Goal: Information Seeking & Learning: Learn about a topic

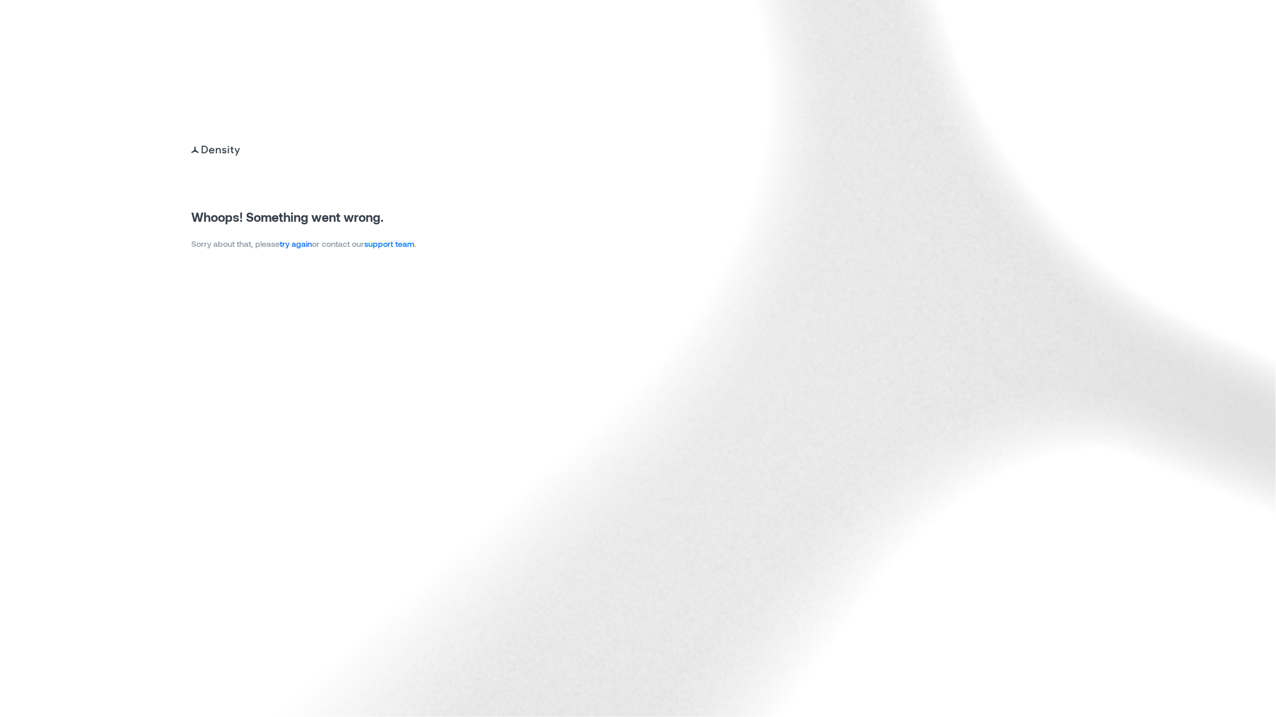
click at [299, 246] on link "try again" at bounding box center [296, 244] width 32 height 10
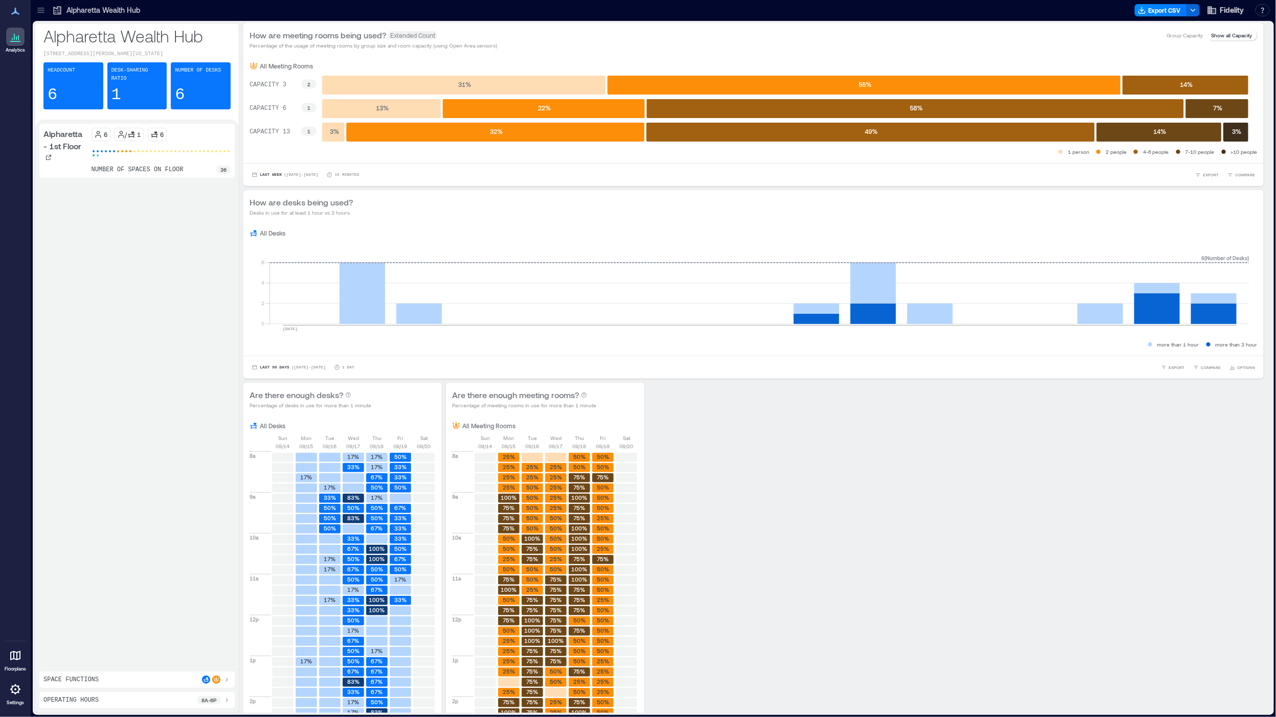
click at [0, 300] on div "Analytics Floorplans Settings" at bounding box center [15, 358] width 31 height 717
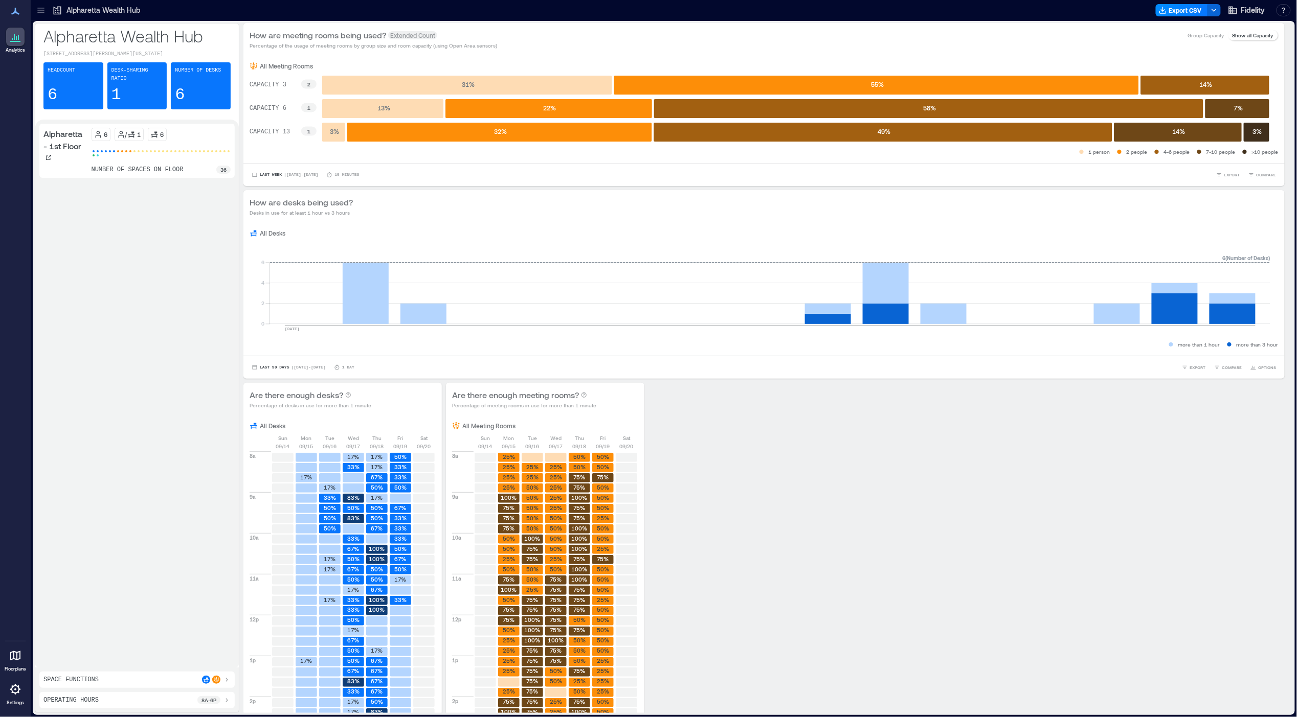
click at [37, 14] on icon at bounding box center [41, 10] width 10 height 10
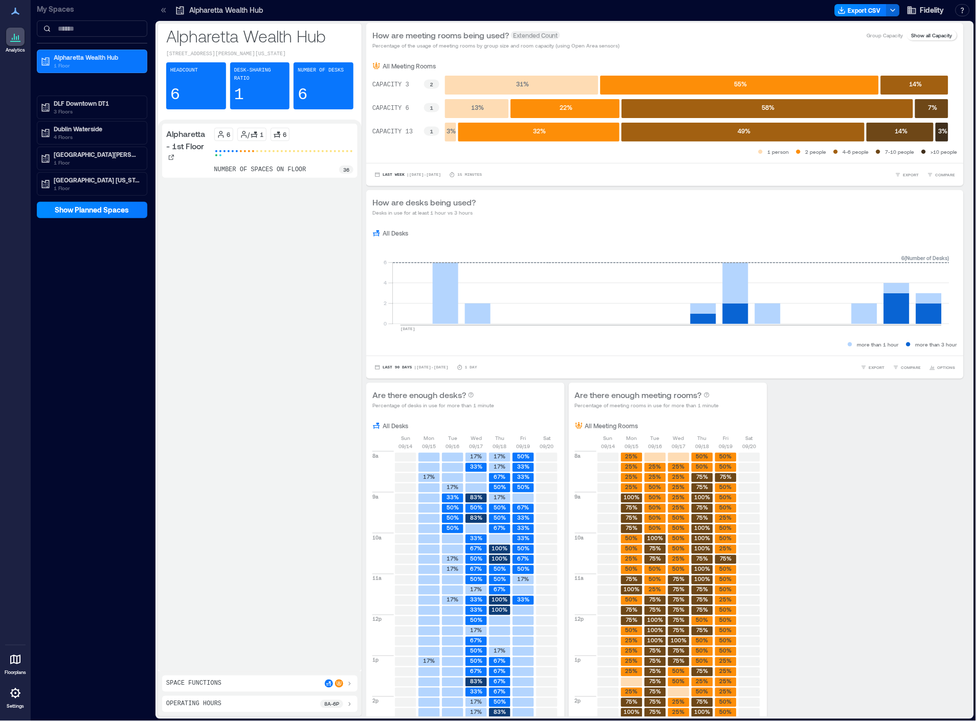
click at [163, 12] on icon at bounding box center [162, 10] width 3 height 5
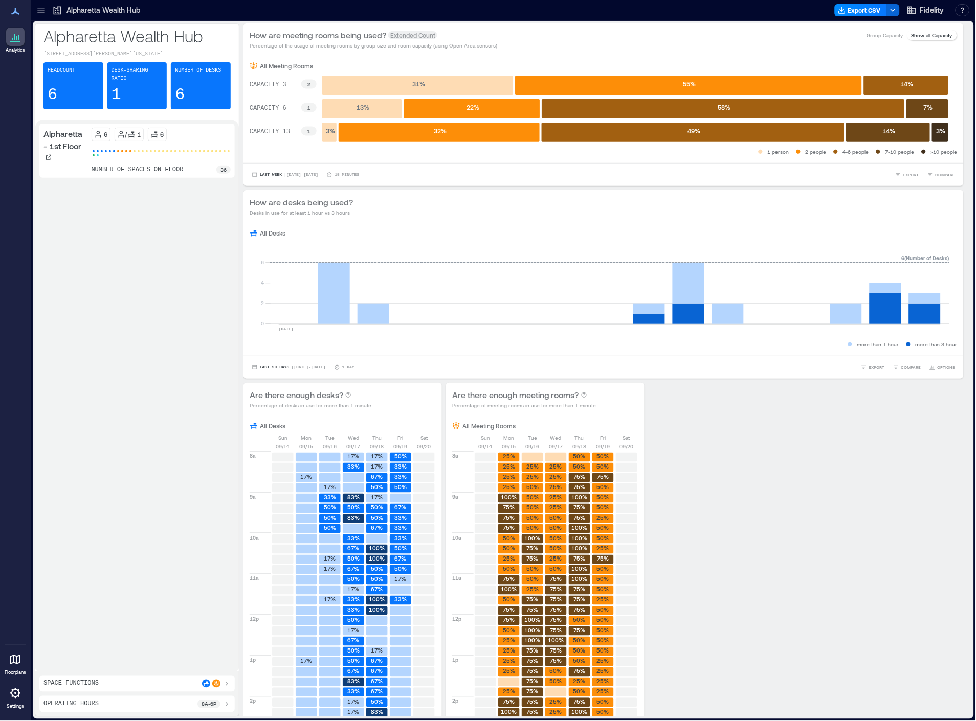
click at [42, 13] on icon at bounding box center [41, 10] width 10 height 10
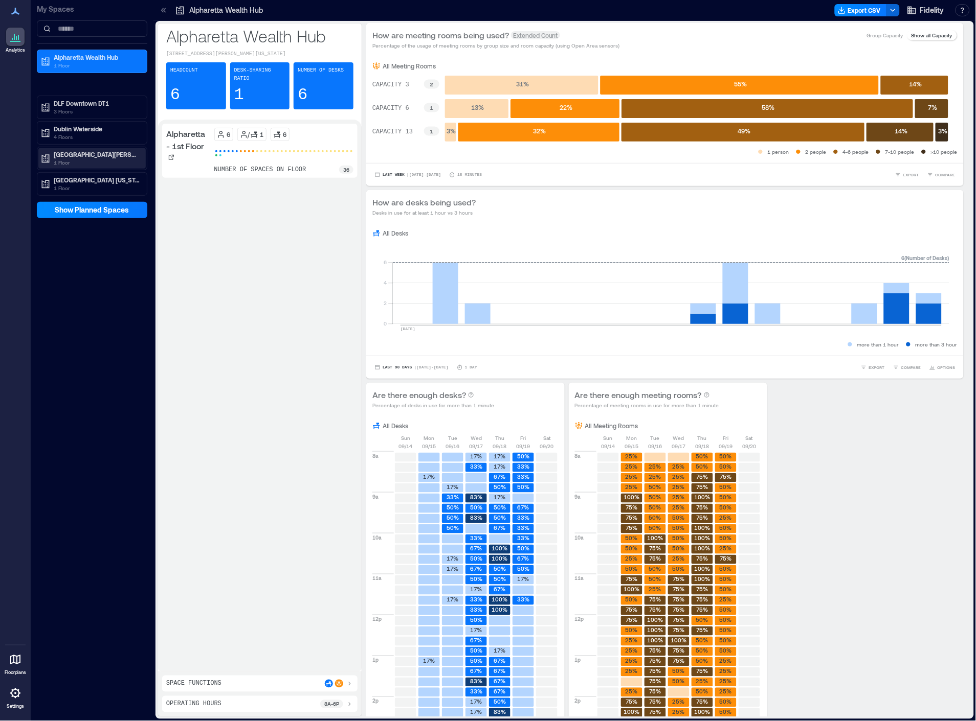
click at [86, 151] on p "[GEOGRAPHIC_DATA][PERSON_NAME]" at bounding box center [97, 154] width 86 height 8
click at [84, 193] on p "Bernardo - 1st Floor" at bounding box center [91, 191] width 77 height 8
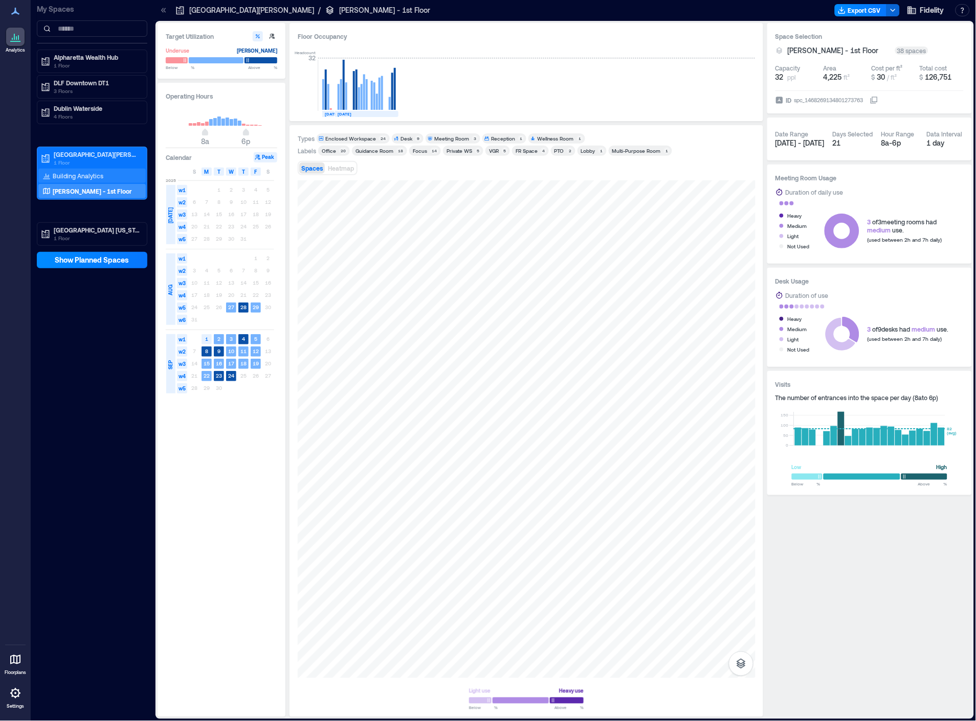
click at [75, 179] on p "Building Analytics" at bounding box center [78, 176] width 51 height 8
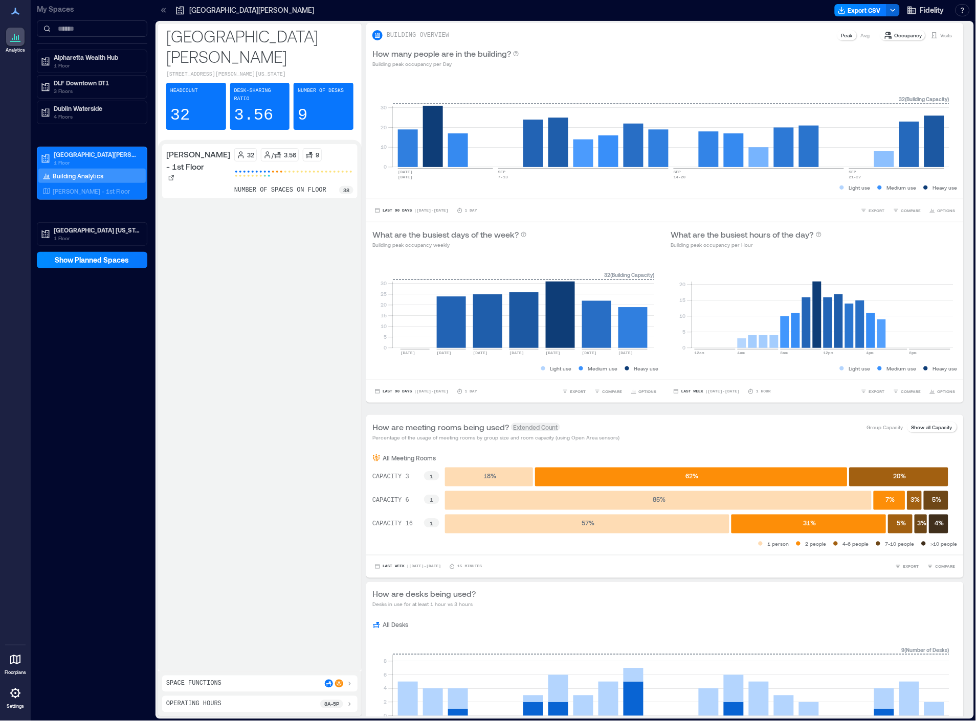
click at [280, 540] on div "Bernardo - 1st Floor 32 / 3.56 9 number of spaces on floor 38" at bounding box center [259, 406] width 195 height 524
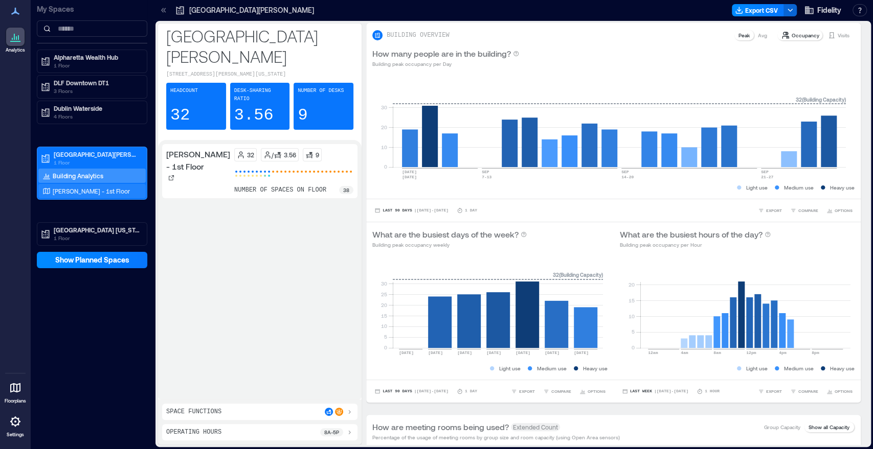
click at [75, 185] on div "Bernardo - 1st Floor" at bounding box center [91, 191] width 107 height 14
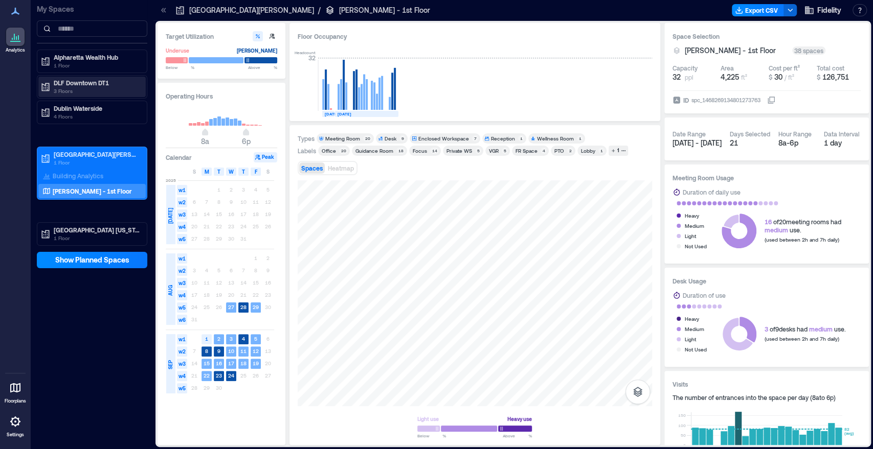
click at [81, 89] on p "3 Floors" at bounding box center [97, 91] width 86 height 8
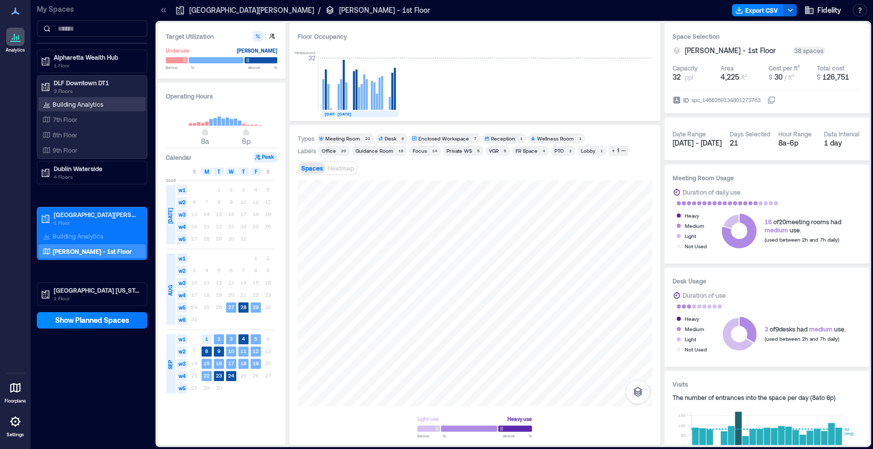
click at [79, 105] on p "Building Analytics" at bounding box center [78, 104] width 51 height 8
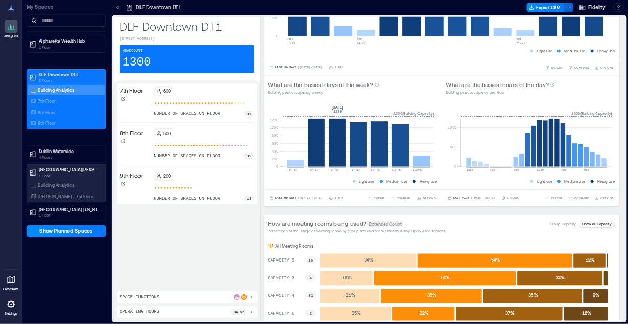
scroll to position [114, 0]
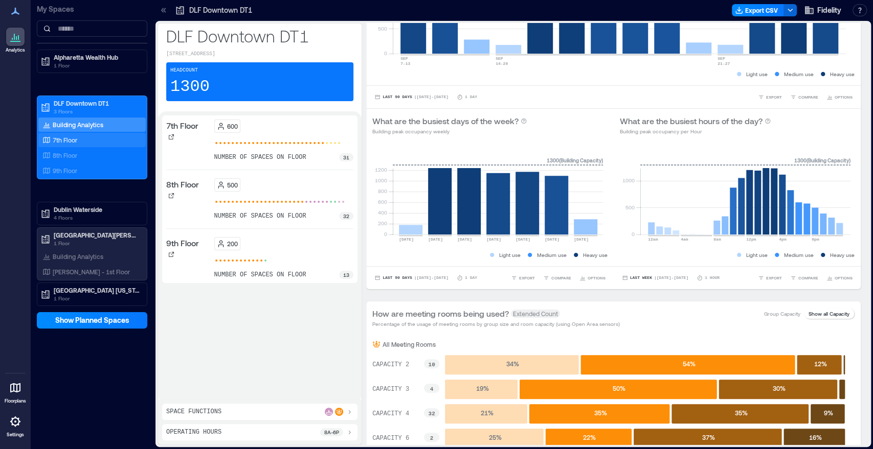
click at [74, 141] on p "7th Floor" at bounding box center [65, 140] width 25 height 8
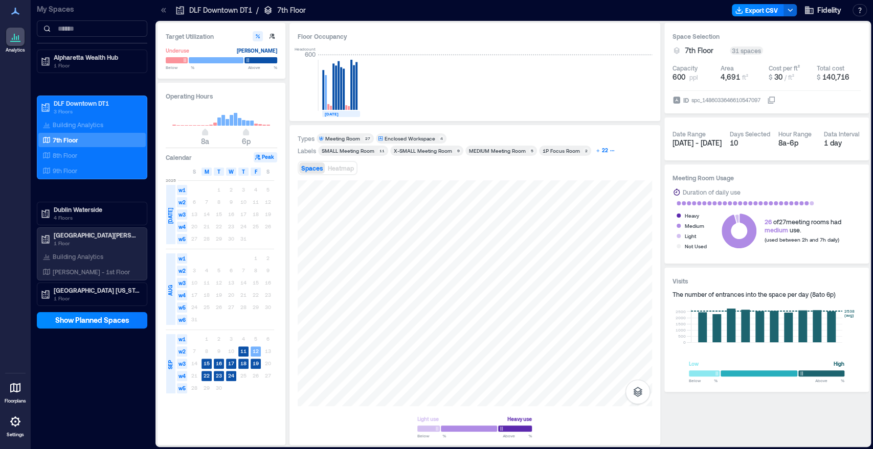
click at [609, 155] on button "22" at bounding box center [605, 151] width 24 height 10
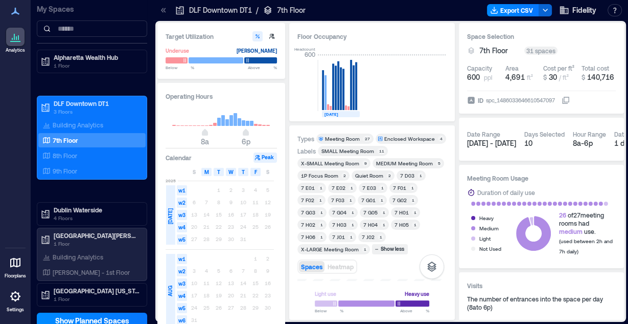
click at [161, 12] on icon at bounding box center [164, 10] width 10 height 10
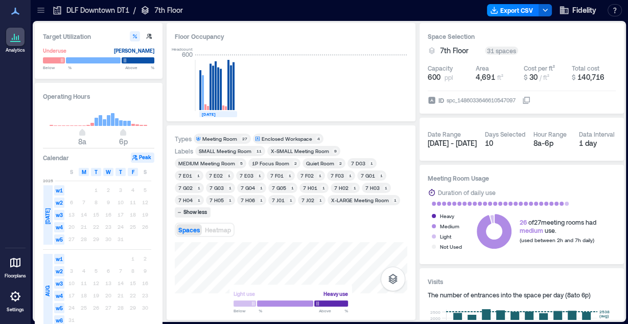
click at [279, 152] on div "X-SMALL Meeting Room" at bounding box center [300, 150] width 58 height 7
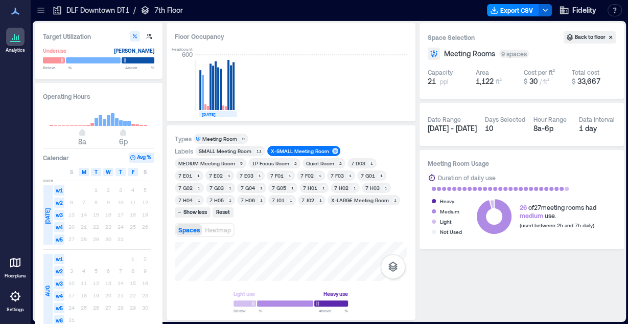
click at [327, 232] on div "Types Meeting Room 9 Labels SMALL Meeting Room​ 11 X-SMALL Meeting Room 9 MEDIU…" at bounding box center [291, 222] width 233 height 178
click at [295, 280] on div "Light use Heavy use Below ** % Above ** %" at bounding box center [291, 277] width 233 height 70
click at [292, 282] on div "Light use Heavy use Below ** % Above ** %" at bounding box center [291, 277] width 233 height 70
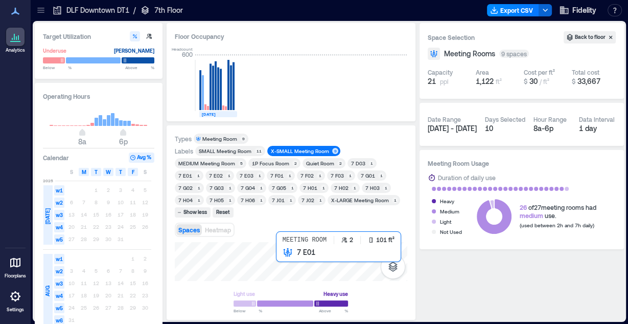
click at [280, 253] on div at bounding box center [291, 261] width 233 height 39
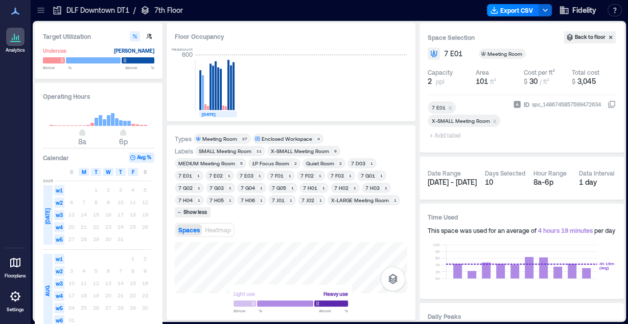
click at [163, 178] on div "Target Utilization Underuse Critical mass Below ** % Above ** % Operating Hours…" at bounding box center [330, 171] width 590 height 297
click at [303, 188] on div "7 H01" at bounding box center [310, 187] width 14 height 7
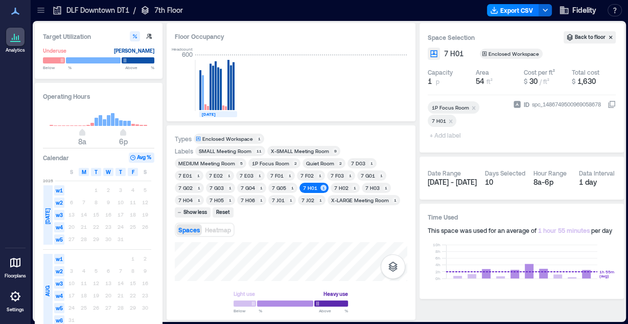
click at [313, 280] on div "Light use Heavy use Below ** % Above ** %" at bounding box center [291, 277] width 233 height 70
click at [310, 281] on div "Light use Heavy use Below ** % Above ** %" at bounding box center [291, 277] width 233 height 70
click at [303, 184] on div "7 H01" at bounding box center [310, 187] width 14 height 7
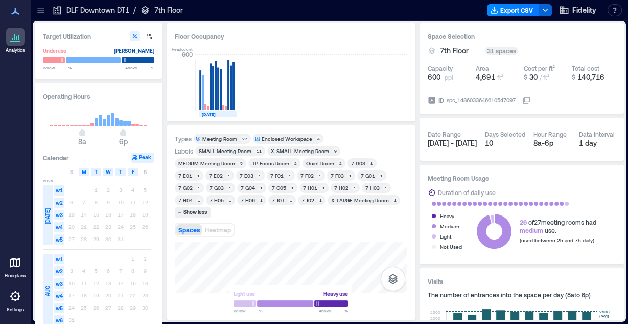
click at [334, 289] on div "Light use Heavy use Below ** % Above ** %" at bounding box center [291, 277] width 233 height 70
click at [314, 284] on div "Light use Heavy use Below ** % Above ** %" at bounding box center [291, 277] width 233 height 70
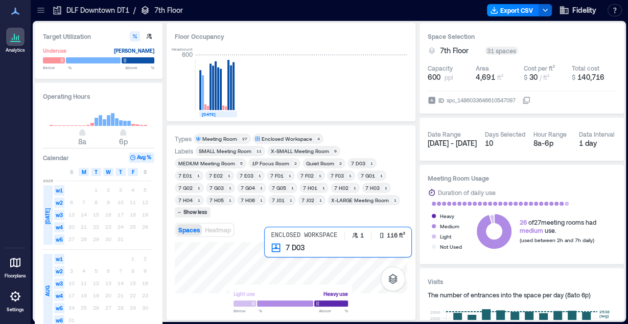
click at [281, 246] on div at bounding box center [291, 267] width 233 height 51
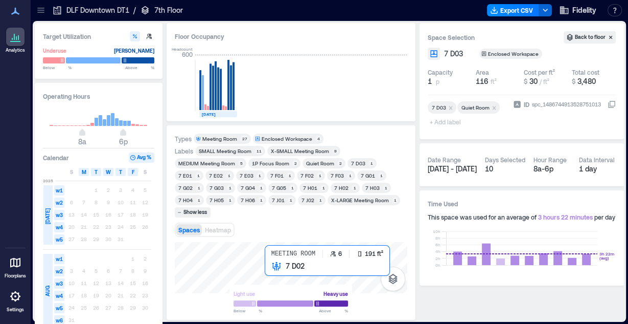
click at [281, 273] on div at bounding box center [291, 267] width 233 height 51
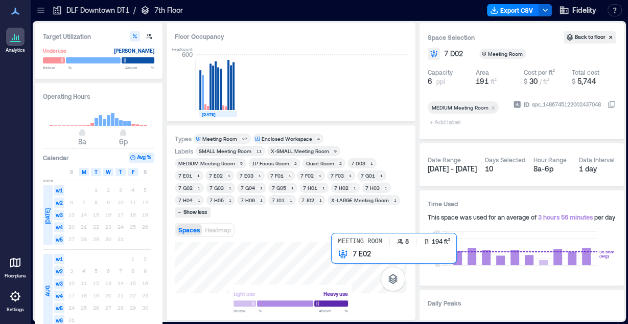
click at [339, 252] on div at bounding box center [291, 267] width 233 height 51
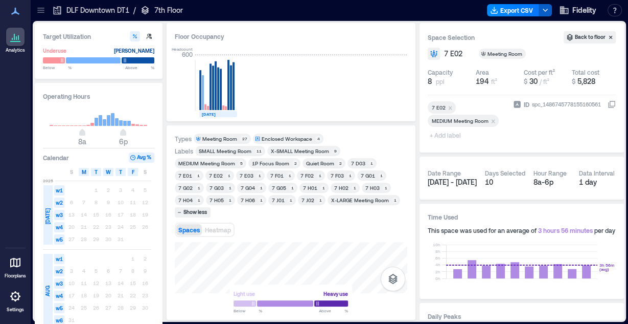
click at [544, 10] on icon "button" at bounding box center [545, 10] width 8 height 8
click at [525, 12] on button "Export CSV" at bounding box center [513, 10] width 52 height 12
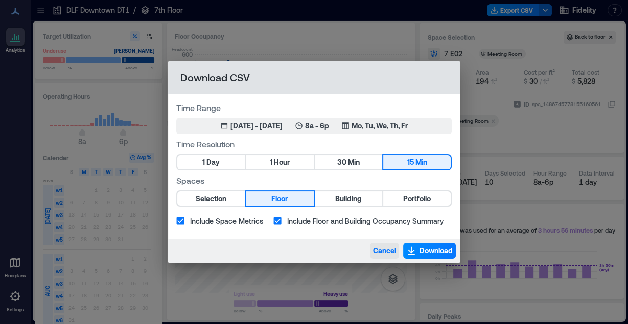
click at [391, 249] on span "Cancel" at bounding box center [384, 250] width 23 height 10
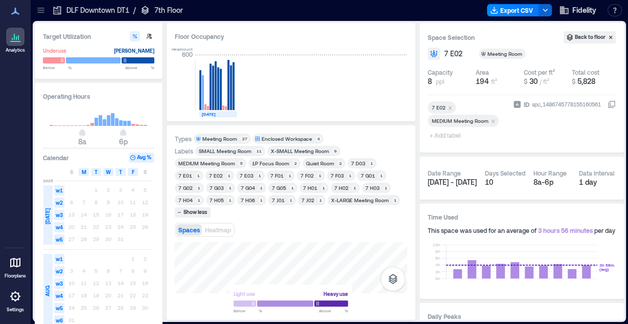
click at [336, 219] on div "Spaces Heatmap" at bounding box center [291, 229] width 233 height 20
click at [209, 208] on div "Show less" at bounding box center [195, 212] width 27 height 9
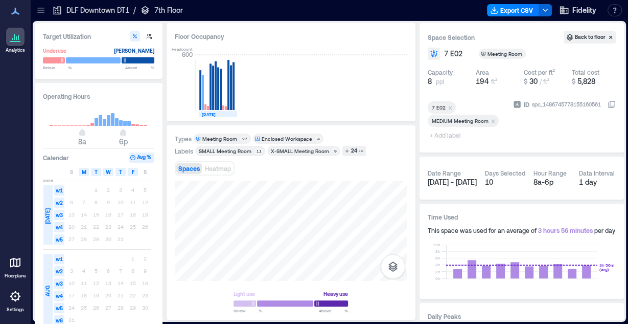
click at [297, 139] on div "Enclosed Workspace" at bounding box center [287, 138] width 51 height 7
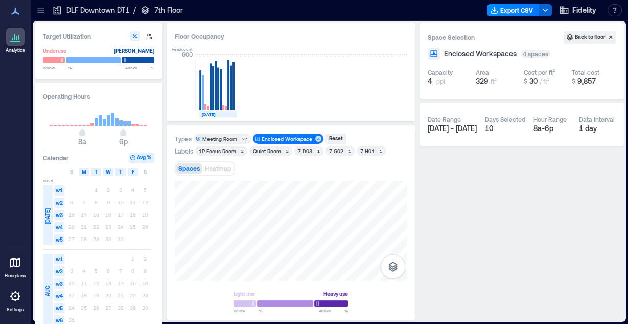
click at [297, 139] on div "Enclosed Workspace" at bounding box center [287, 138] width 51 height 7
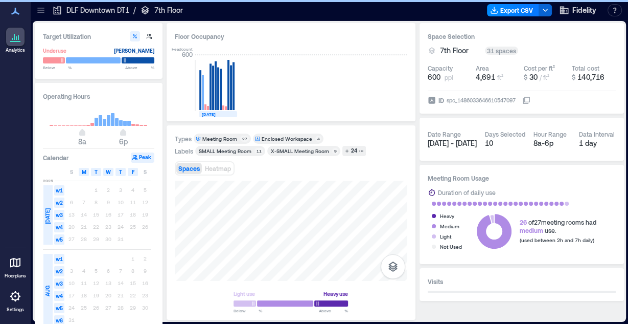
click at [283, 138] on div "Enclosed Workspace" at bounding box center [287, 138] width 51 height 7
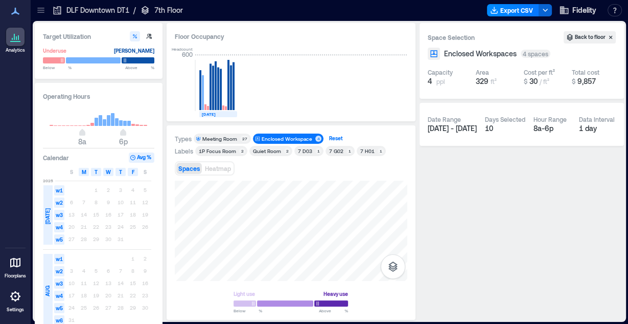
click at [332, 135] on div "Reset" at bounding box center [336, 138] width 17 height 9
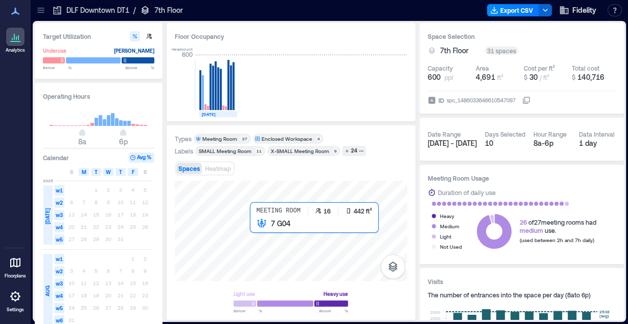
click at [260, 234] on div at bounding box center [291, 230] width 233 height 100
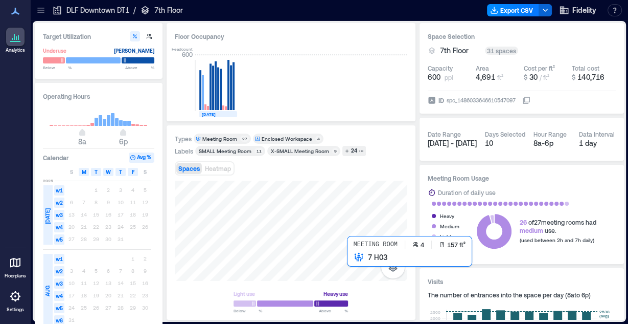
click at [350, 263] on div at bounding box center [291, 230] width 233 height 100
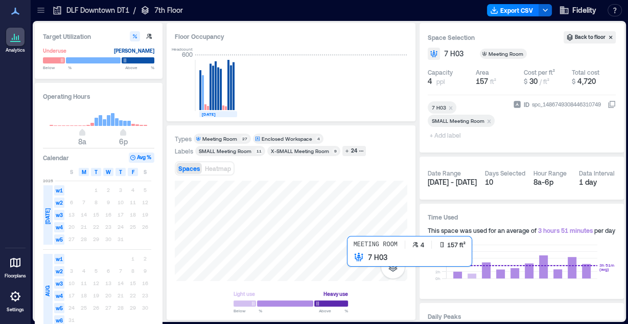
click at [352, 264] on div at bounding box center [291, 230] width 233 height 100
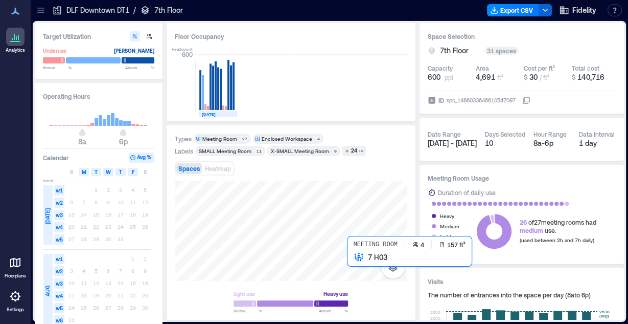
click at [350, 263] on div at bounding box center [291, 230] width 233 height 100
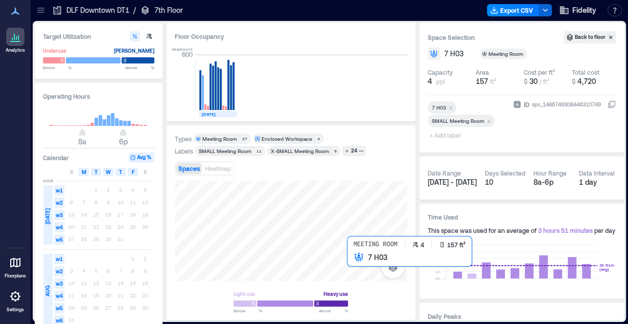
click at [352, 266] on div at bounding box center [291, 230] width 233 height 100
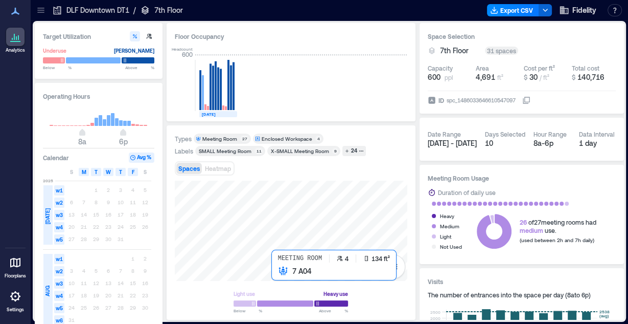
click at [277, 274] on div at bounding box center [291, 230] width 233 height 100
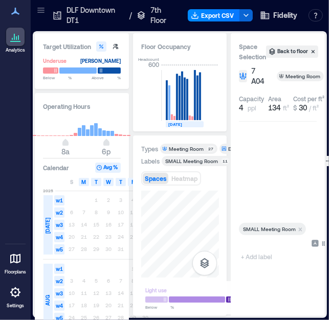
click at [221, 233] on div "Types Meeting Room 27 Enclosed Workspace 4 Labels SMALL Meeting Room​ 11 X-SMAL…" at bounding box center [180, 225] width 94 height 180
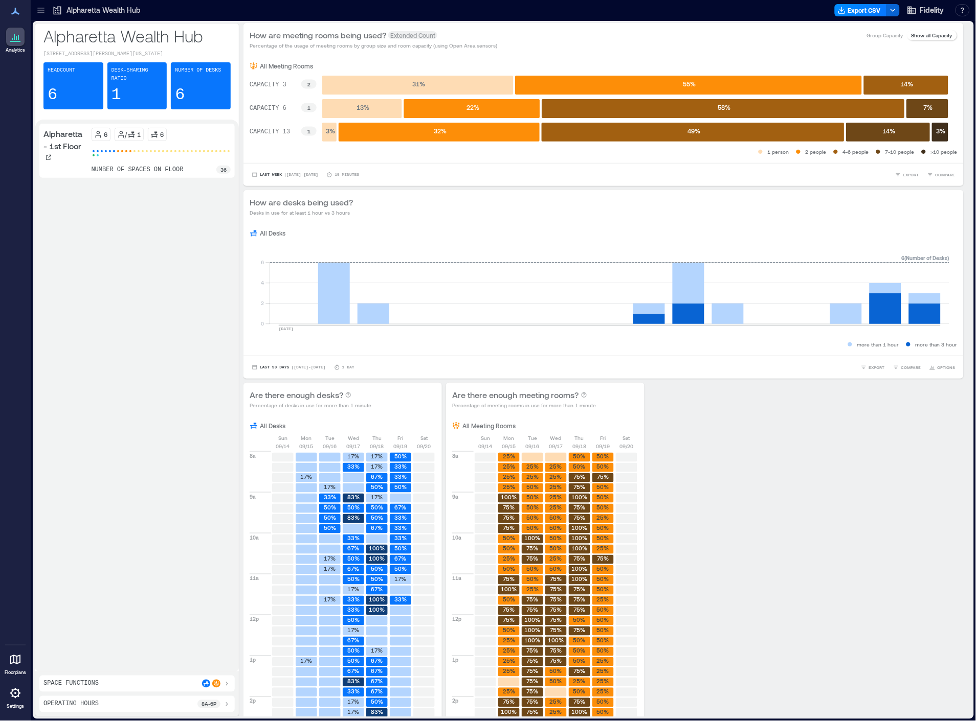
click at [39, 10] on icon at bounding box center [40, 10] width 7 height 1
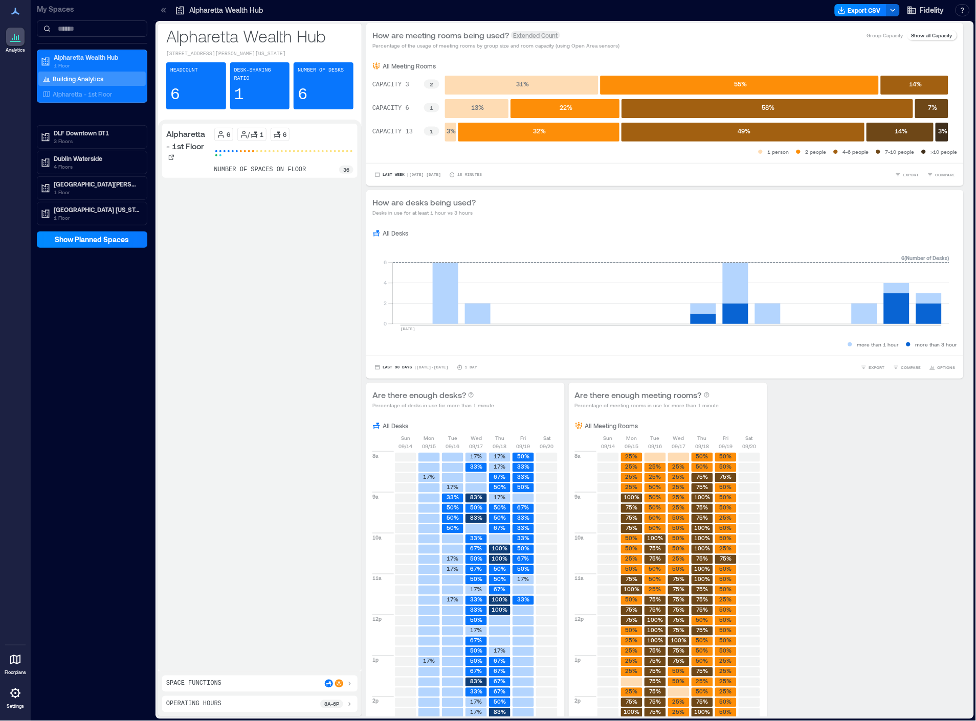
click at [77, 80] on p "Building Analytics" at bounding box center [78, 79] width 51 height 8
click at [261, 272] on div "Alpharetta - 1st Floor 6 / 1 6 number of spaces on floor 36" at bounding box center [259, 396] width 195 height 544
click at [749, 39] on div "How are meeting rooms being used? Extended Count Percentage of the usage of mee…" at bounding box center [664, 39] width 585 height 20
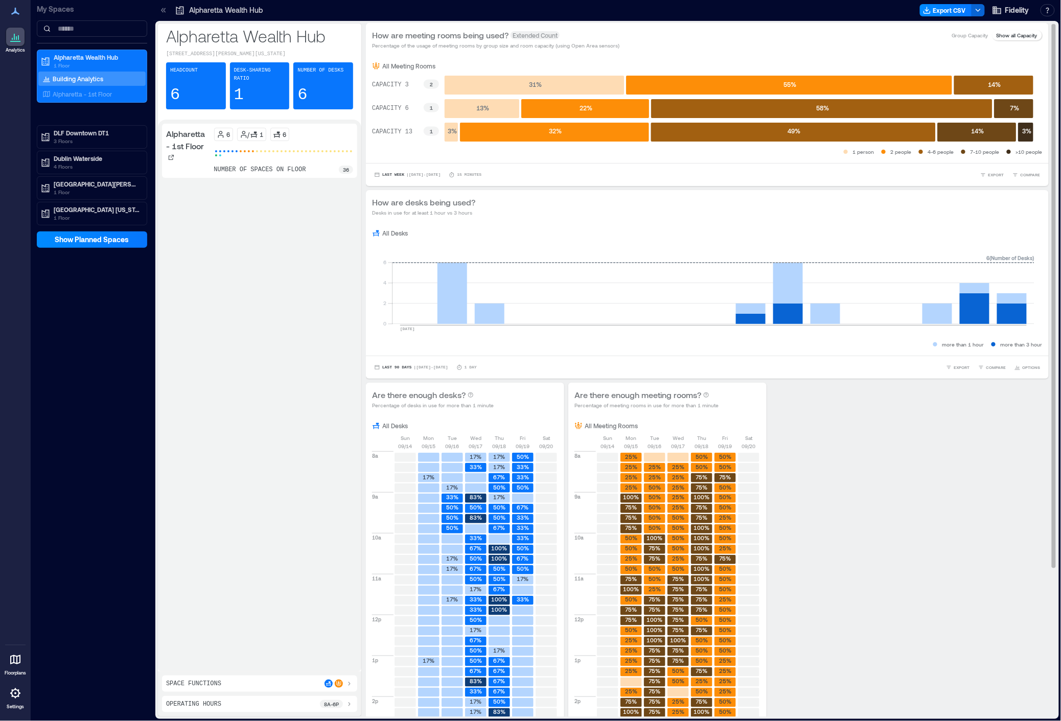
click at [865, 488] on div "Are there enough desks? Percentage of desks in use for more than 1 minute All D…" at bounding box center [707, 646] width 683 height 526
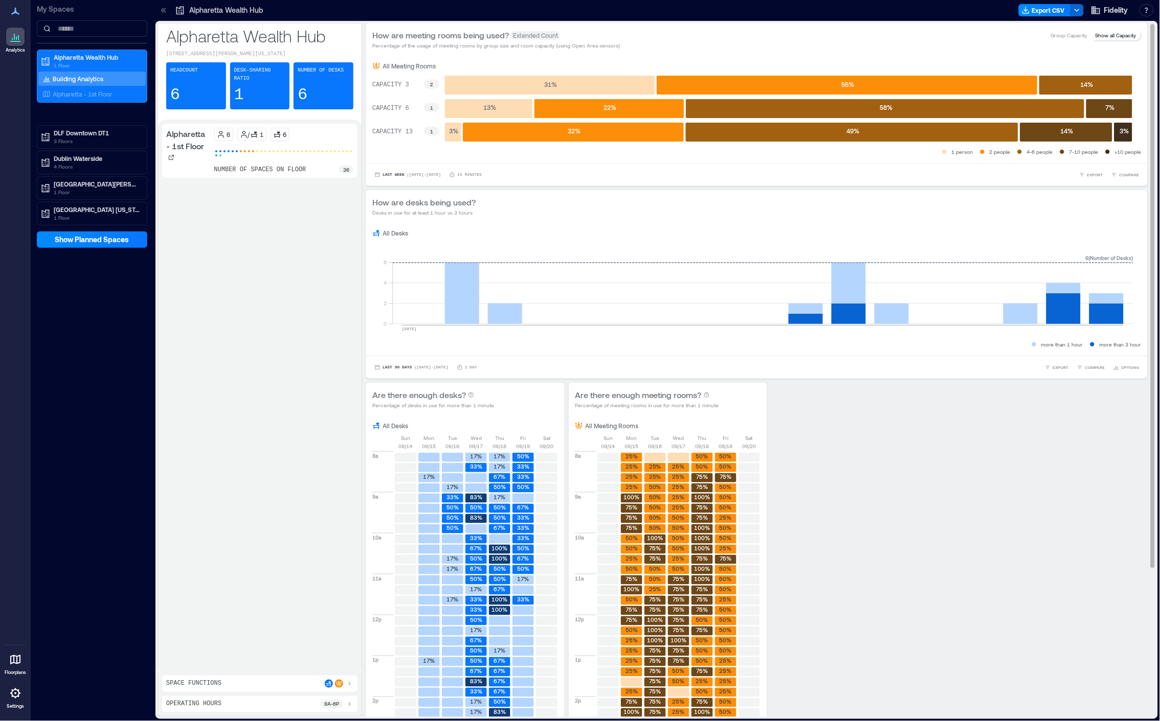
click at [1113, 34] on p "Show all Capacity" at bounding box center [1115, 35] width 41 height 8
click at [1052, 35] on p "Group Capacity" at bounding box center [1069, 35] width 36 height 8
click at [1115, 37] on p "Show all Capacity" at bounding box center [1115, 35] width 41 height 8
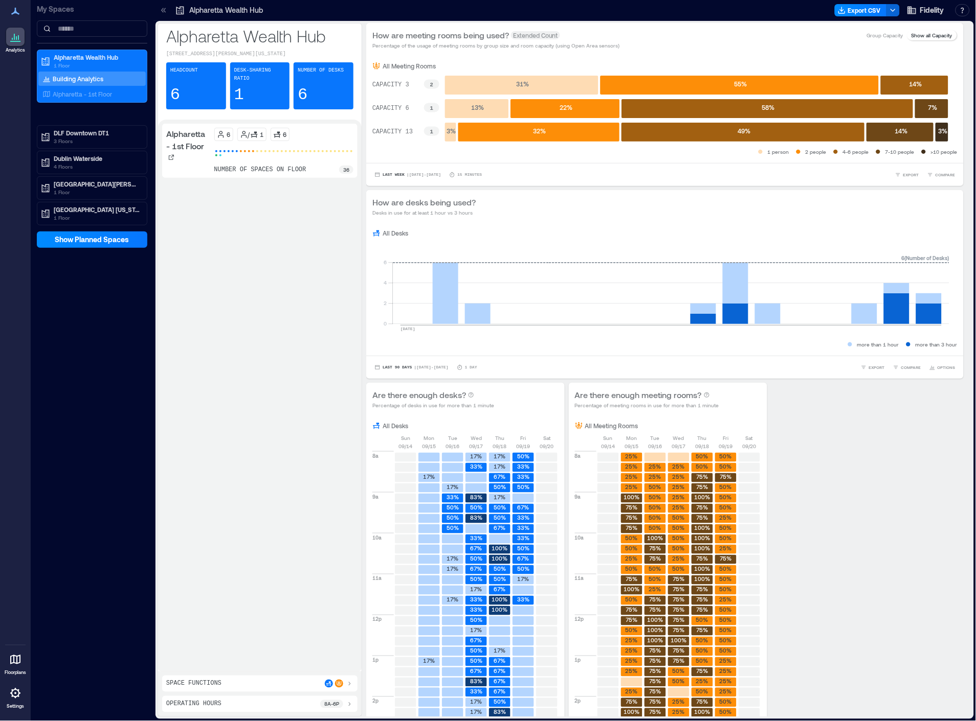
click at [14, 699] on icon at bounding box center [15, 694] width 12 height 12
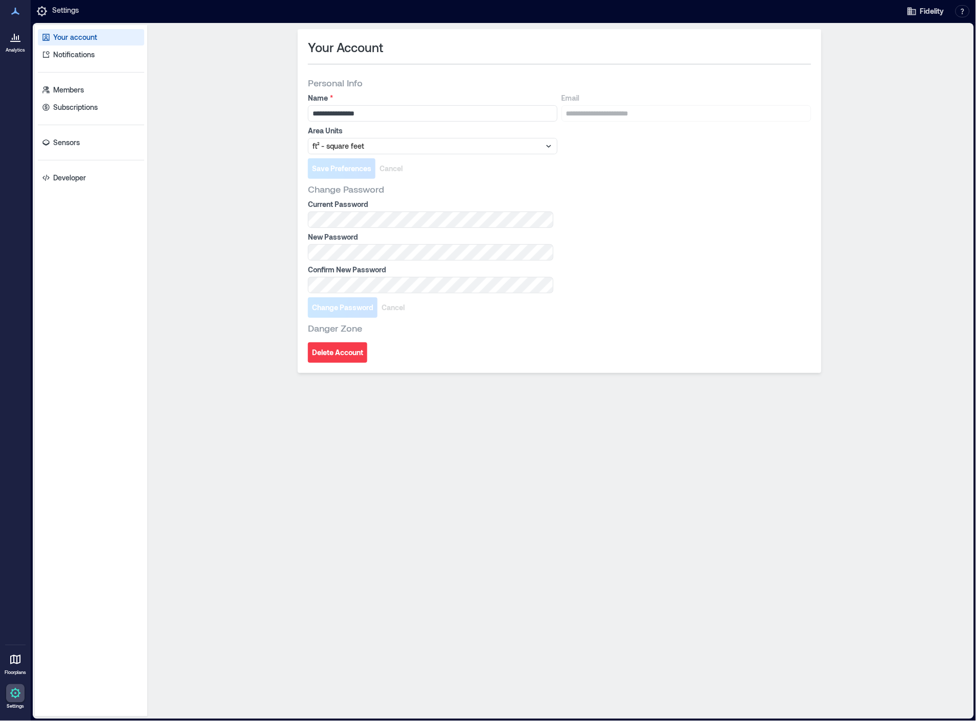
click at [16, 50] on p "Analytics" at bounding box center [15, 50] width 19 height 6
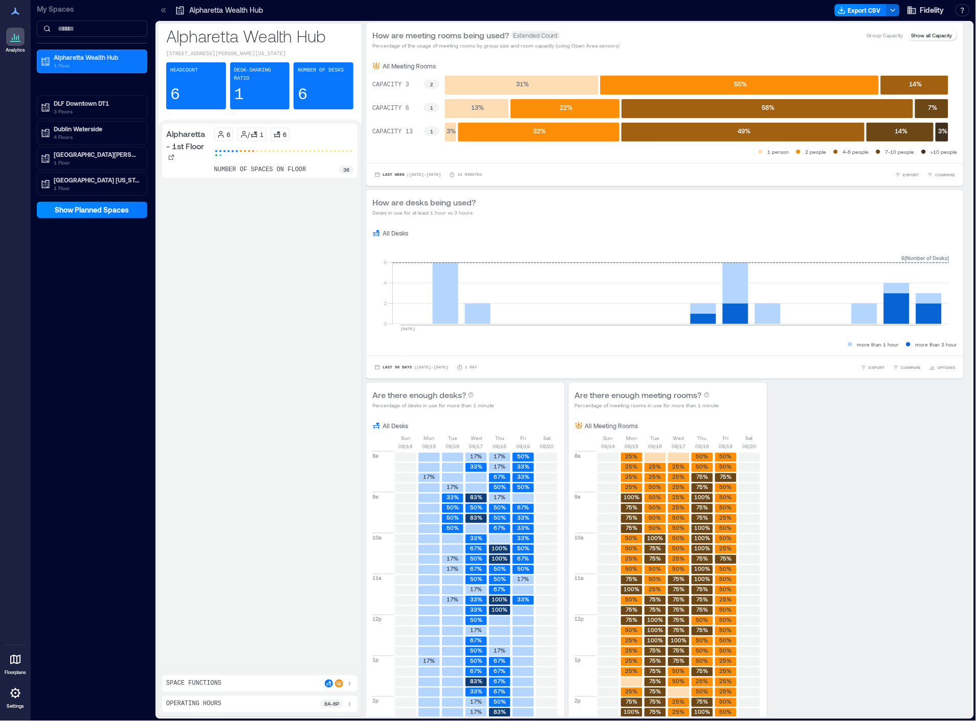
drag, startPoint x: 309, startPoint y: 301, endPoint x: 283, endPoint y: 231, distance: 74.3
click at [283, 231] on div "Alpharetta - 1st Floor 6 / 1 6 number of spaces on floor 36" at bounding box center [259, 396] width 195 height 544
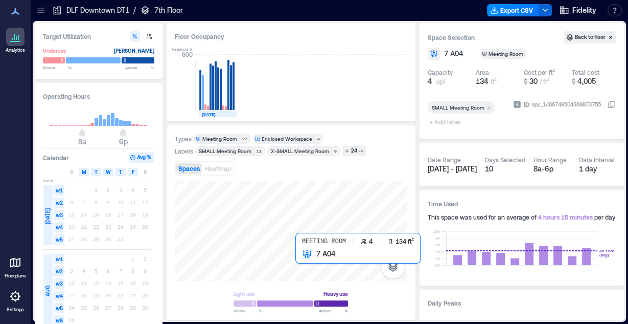
click at [298, 255] on div at bounding box center [291, 230] width 233 height 100
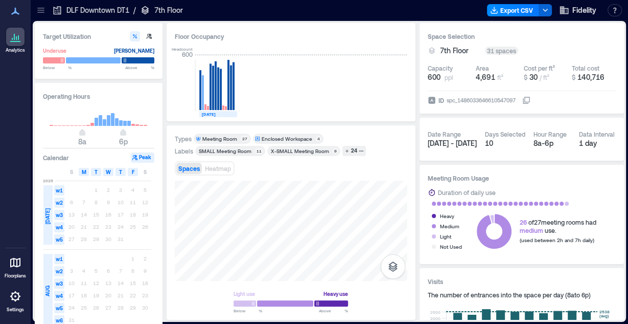
click at [40, 11] on icon at bounding box center [41, 10] width 10 height 10
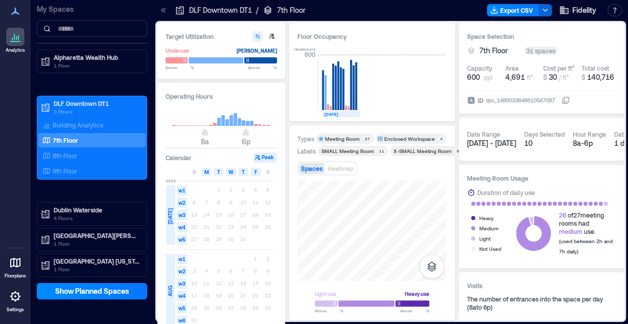
click at [64, 135] on div "7th Floor" at bounding box center [89, 140] width 99 height 10
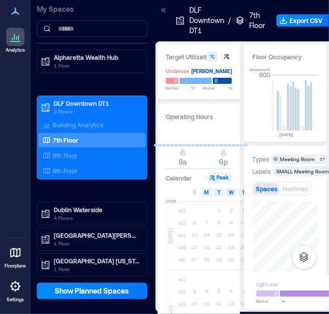
click at [164, 12] on icon at bounding box center [164, 10] width 10 height 10
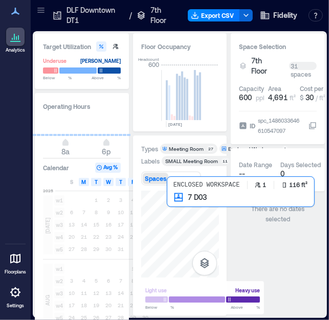
click at [177, 201] on div at bounding box center [180, 234] width 78 height 87
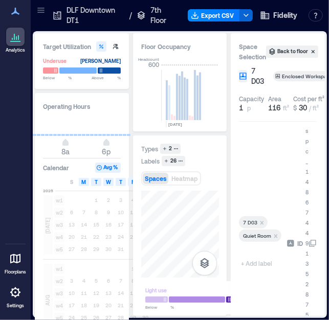
drag, startPoint x: 328, startPoint y: 142, endPoint x: 380, endPoint y: 140, distance: 52.2
click at [329, 140] on html "Analytics Floorplans Settings My Spaces Alpharetta Wealth Hub 1 Floor DLF Downt…" at bounding box center [164, 160] width 329 height 320
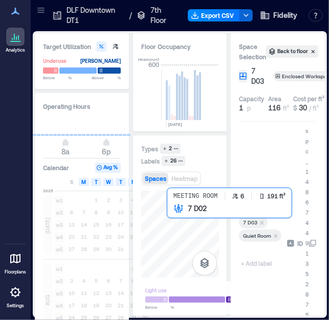
click at [174, 216] on div at bounding box center [180, 234] width 78 height 87
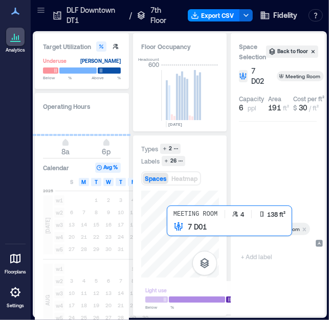
click at [172, 232] on div at bounding box center [180, 234] width 78 height 87
click at [172, 236] on div at bounding box center [180, 234] width 78 height 87
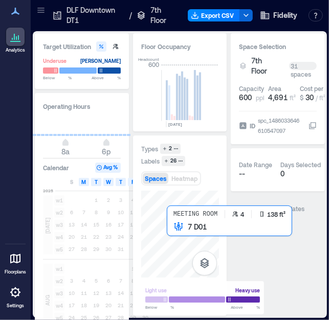
click at [172, 235] on div at bounding box center [180, 234] width 78 height 87
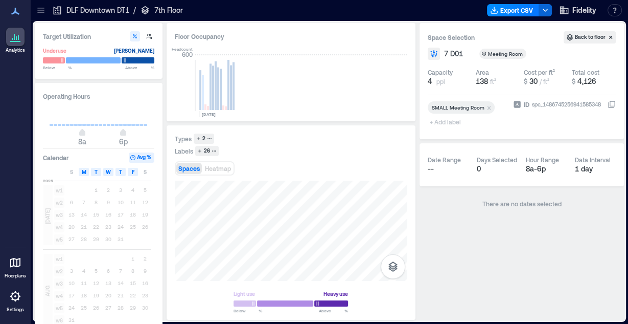
click at [310, 169] on div "Spaces Heatmap" at bounding box center [291, 168] width 233 height 20
click at [237, 210] on div at bounding box center [291, 230] width 233 height 100
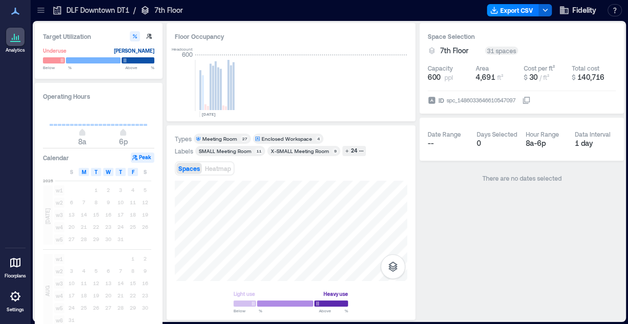
drag, startPoint x: 282, startPoint y: 172, endPoint x: 279, endPoint y: 162, distance: 10.7
click at [279, 162] on div "Spaces Heatmap" at bounding box center [291, 168] width 233 height 20
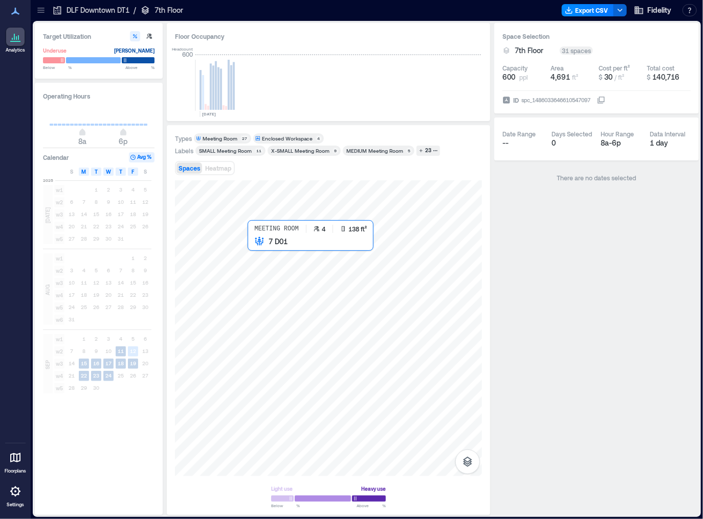
click at [254, 247] on div at bounding box center [328, 328] width 307 height 296
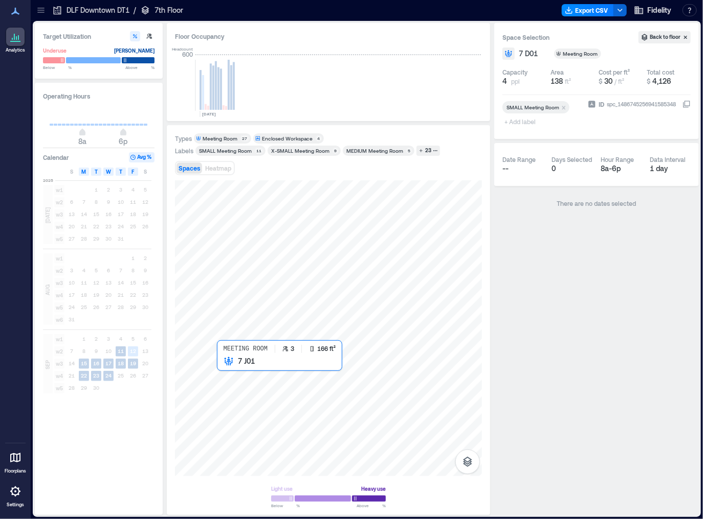
click at [222, 323] on div at bounding box center [328, 328] width 307 height 296
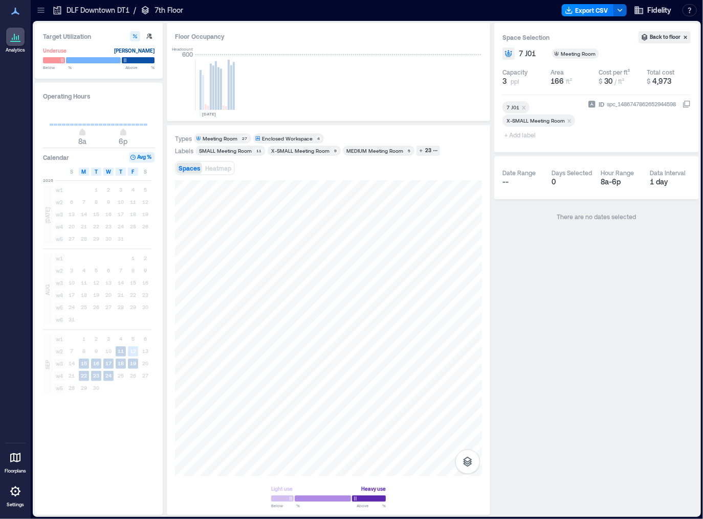
click at [518, 136] on span "+ Add label" at bounding box center [520, 135] width 37 height 14
click at [628, 131] on div "ID spc_1486747862652944598" at bounding box center [638, 121] width 103 height 45
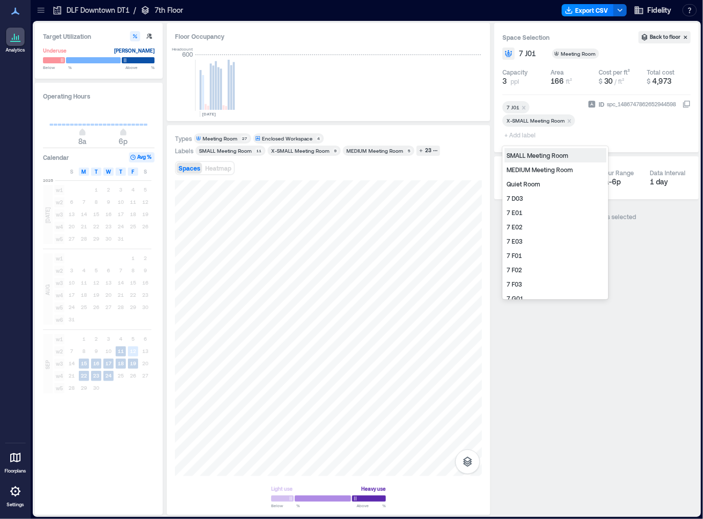
click at [504, 134] on span "+ Add label" at bounding box center [520, 135] width 37 height 14
click at [628, 259] on div "Space Selection Back to floor 7 J01 Meeting Room Capacity 3 ppl Area 166 ft² Co…" at bounding box center [596, 269] width 205 height 492
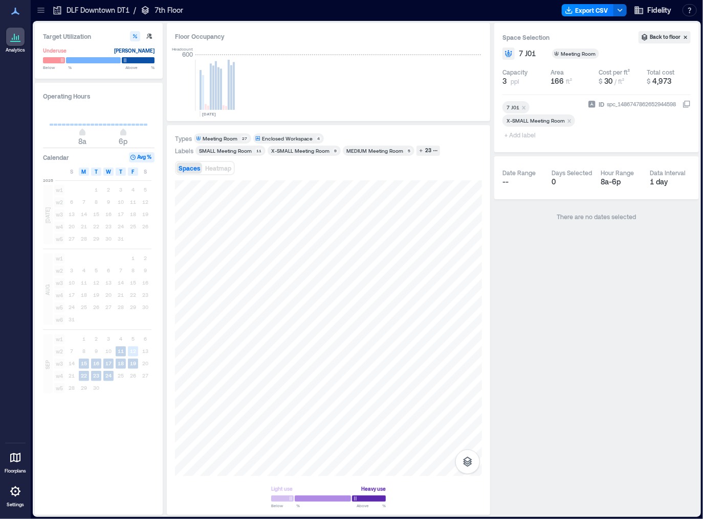
click at [628, 106] on icon at bounding box center [687, 104] width 6 height 6
click at [628, 104] on icon at bounding box center [686, 105] width 6 height 6
click at [611, 132] on div "ID spc_1486747862652944598" at bounding box center [638, 121] width 103 height 45
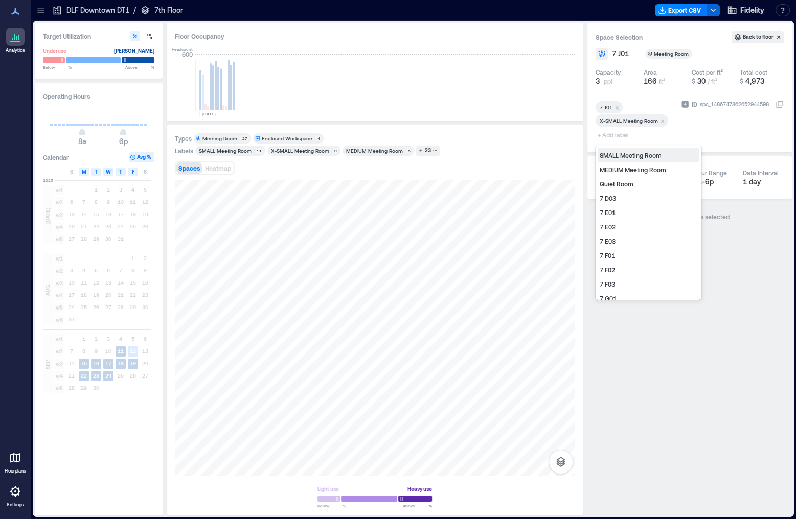
click at [615, 136] on span "+ Add label" at bounding box center [614, 135] width 37 height 14
click at [597, 135] on span "+ Add label" at bounding box center [614, 135] width 37 height 14
drag, startPoint x: 608, startPoint y: 135, endPoint x: 687, endPoint y: 123, distance: 79.6
click at [628, 123] on div "ID spc_1486747862652944598" at bounding box center [732, 121] width 103 height 45
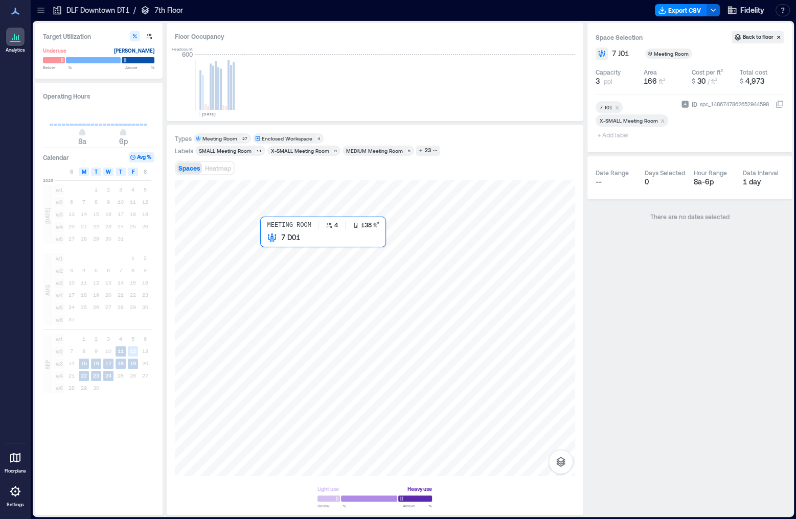
click at [266, 245] on div at bounding box center [375, 328] width 400 height 296
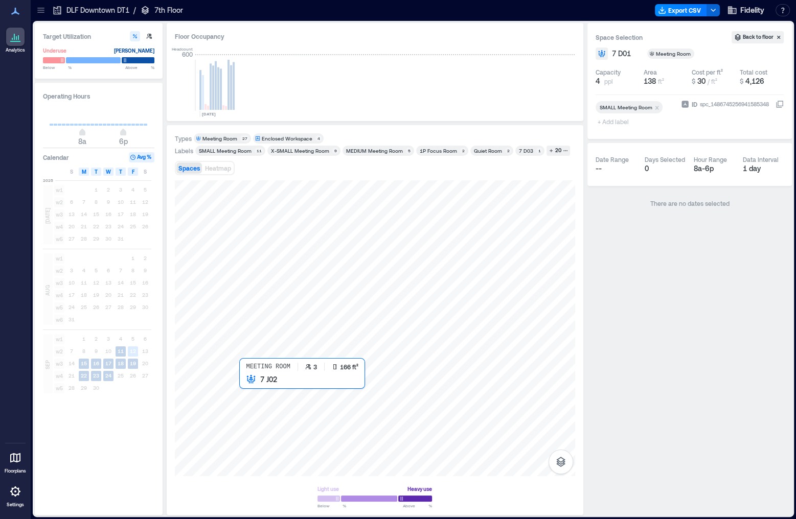
click at [247, 323] on div at bounding box center [375, 328] width 400 height 296
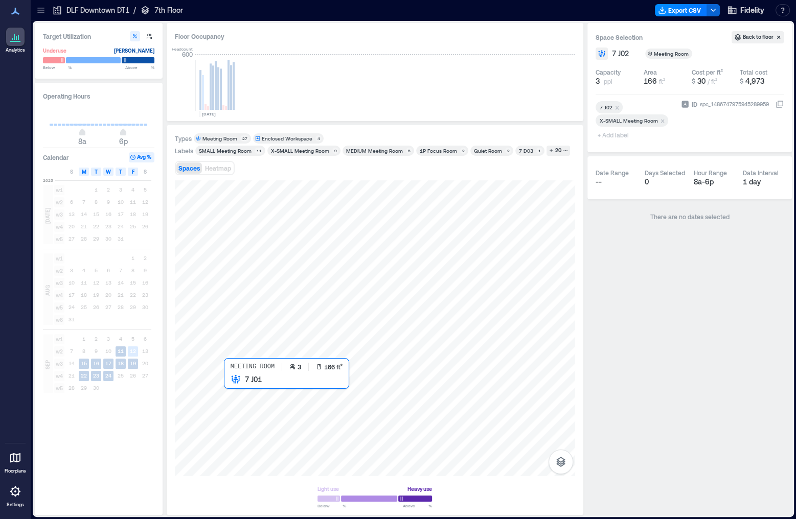
click at [233, 323] on div at bounding box center [375, 328] width 400 height 296
click at [252, 323] on div at bounding box center [375, 328] width 400 height 296
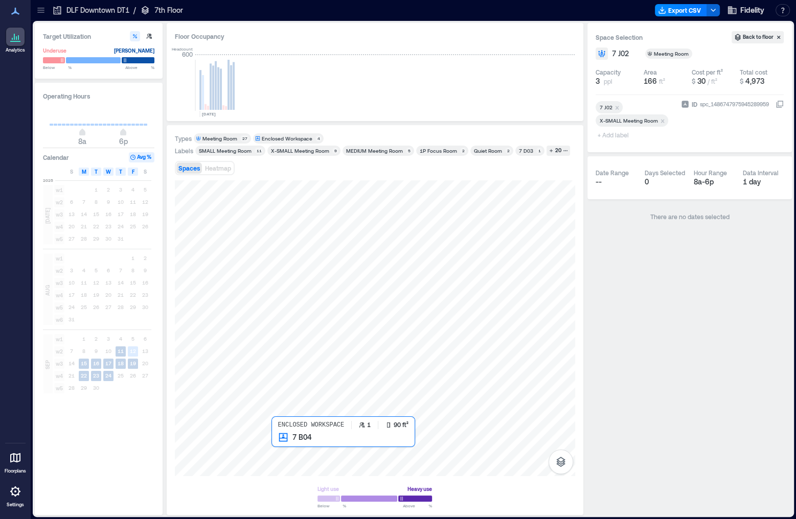
click at [277, 323] on div at bounding box center [375, 328] width 400 height 296
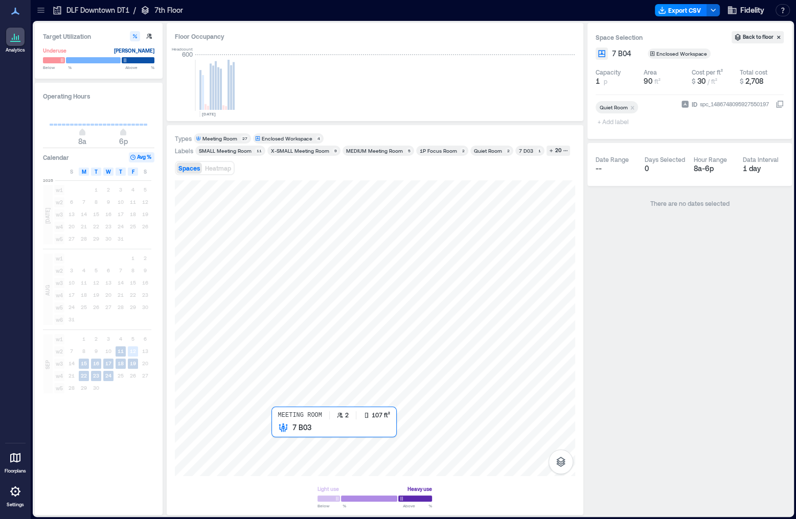
drag, startPoint x: 586, startPoint y: 423, endPoint x: 279, endPoint y: 430, distance: 307.4
click at [279, 323] on div at bounding box center [375, 328] width 400 height 296
click at [605, 86] on div "Capacity 4 ppl" at bounding box center [618, 77] width 44 height 27
click at [598, 80] on span "4" at bounding box center [598, 81] width 5 height 10
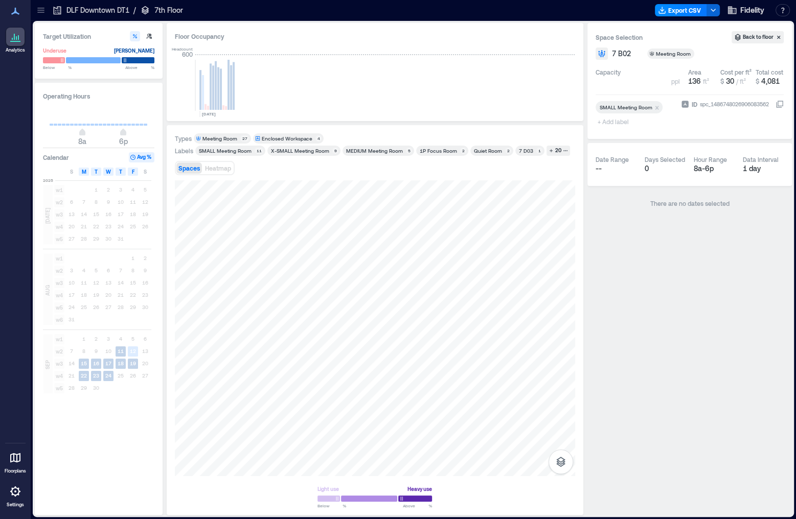
drag, startPoint x: 601, startPoint y: 80, endPoint x: 587, endPoint y: 81, distance: 14.4
click at [587, 81] on div "Target Utilization Underuse Critical mass Below ** % Above ** % Operating Hours…" at bounding box center [413, 269] width 757 height 492
type input "*"
click at [628, 107] on icon "Remove SMALL Meeting Room​" at bounding box center [656, 107] width 7 height 7
click at [607, 106] on div at bounding box center [615, 107] width 35 height 11
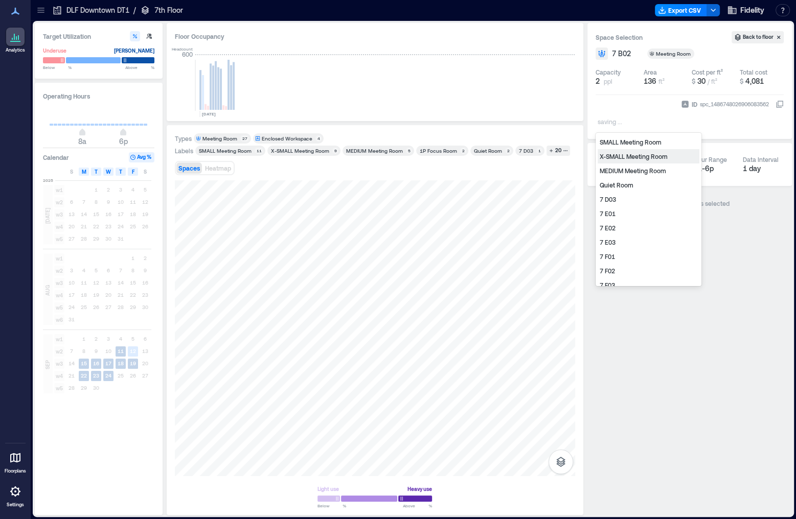
click at [628, 156] on div "X-SMALL Meeting Room" at bounding box center [649, 156] width 102 height 14
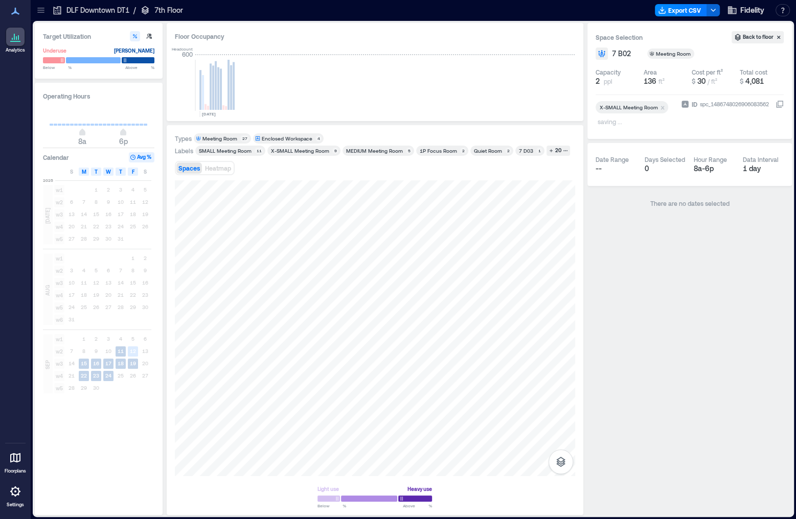
click at [628, 321] on div "Space Selection Back to floor 7 B02 Meeting Room Capacity 2 ppl Area 136 ft² Co…" at bounding box center [689, 269] width 205 height 492
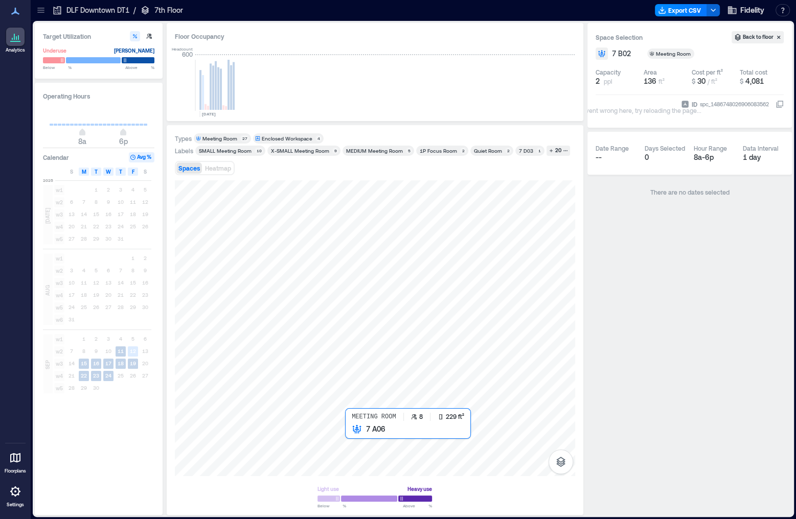
click at [355, 323] on div at bounding box center [375, 328] width 400 height 296
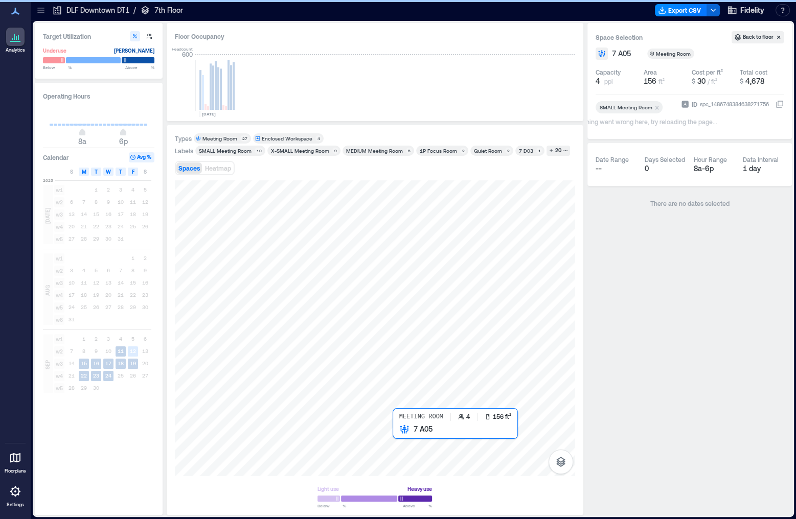
click at [399, 323] on div at bounding box center [375, 328] width 400 height 296
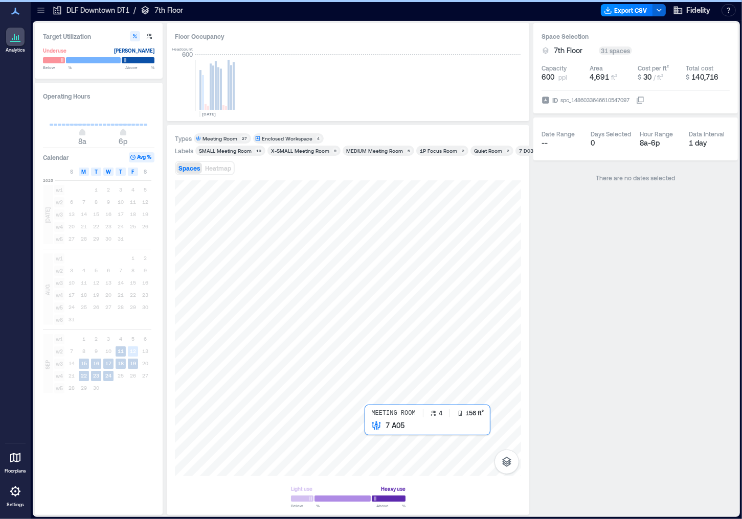
click at [370, 323] on div at bounding box center [348, 328] width 346 height 296
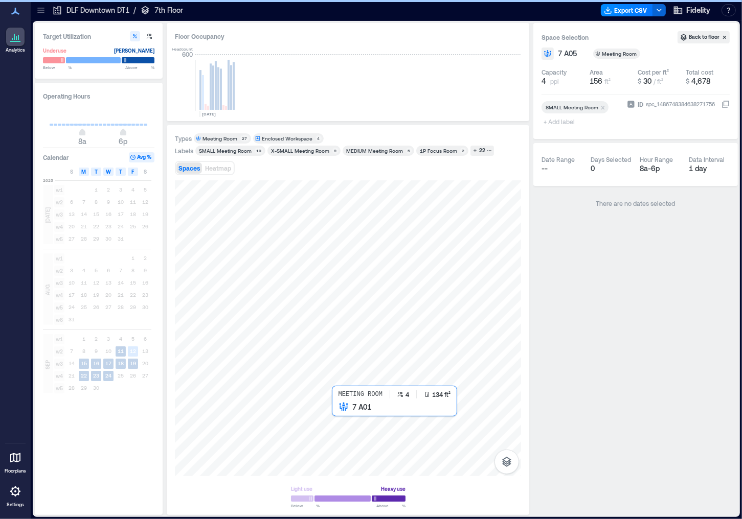
click at [337, 323] on div at bounding box center [348, 328] width 346 height 296
click at [349, 323] on div at bounding box center [348, 328] width 346 height 296
click at [358, 323] on div at bounding box center [348, 328] width 346 height 296
click at [370, 323] on div at bounding box center [348, 328] width 346 height 296
drag, startPoint x: 626, startPoint y: 427, endPoint x: 591, endPoint y: 421, distance: 35.4
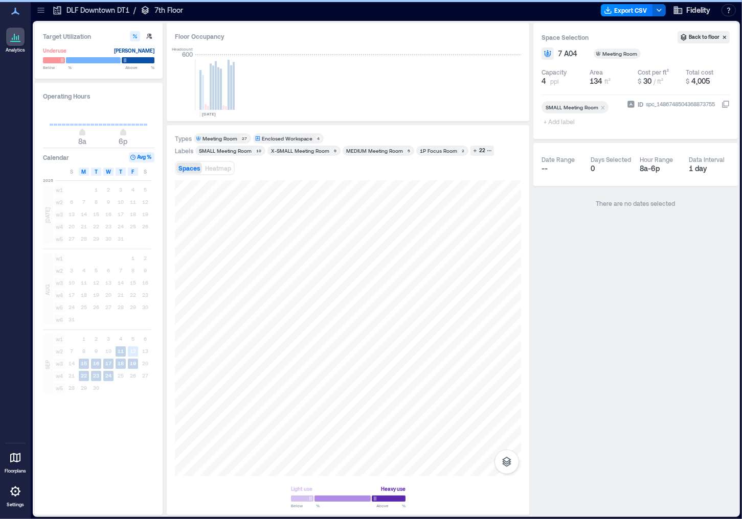
click at [591, 323] on div "Space Selection Back to floor 7 A04 Meeting Room Capacity 4 ppl Area 134 ft² Co…" at bounding box center [635, 269] width 205 height 492
drag, startPoint x: 558, startPoint y: 378, endPoint x: 438, endPoint y: 438, distance: 134.0
click at [438, 323] on div at bounding box center [348, 328] width 346 height 296
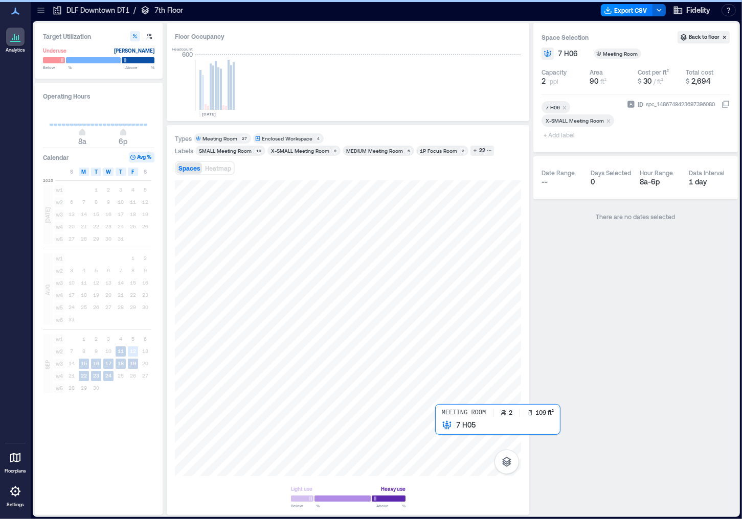
drag, startPoint x: 526, startPoint y: 335, endPoint x: 440, endPoint y: 427, distance: 125.9
click at [440, 323] on div at bounding box center [348, 328] width 346 height 296
click at [445, 323] on div at bounding box center [348, 328] width 346 height 296
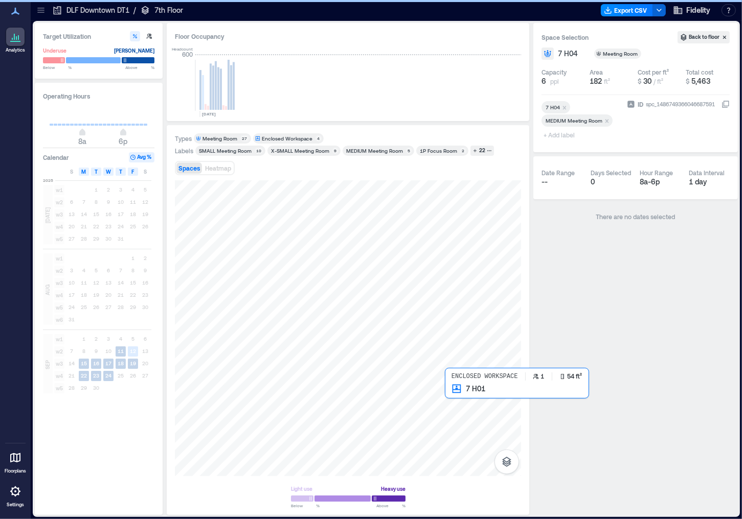
click at [446, 323] on div at bounding box center [348, 328] width 346 height 296
drag, startPoint x: 523, startPoint y: 414, endPoint x: 460, endPoint y: 401, distance: 64.2
click at [460, 323] on div at bounding box center [348, 328] width 346 height 296
drag, startPoint x: 533, startPoint y: 348, endPoint x: 468, endPoint y: 401, distance: 83.5
click at [468, 323] on div at bounding box center [348, 328] width 346 height 296
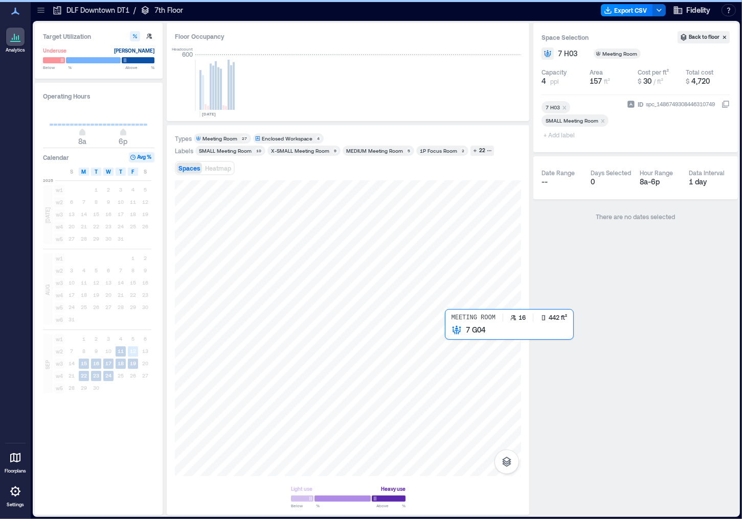
drag, startPoint x: 536, startPoint y: 366, endPoint x: 458, endPoint y: 337, distance: 83.3
click at [458, 323] on div at bounding box center [348, 328] width 346 height 296
click at [487, 323] on div at bounding box center [348, 328] width 346 height 296
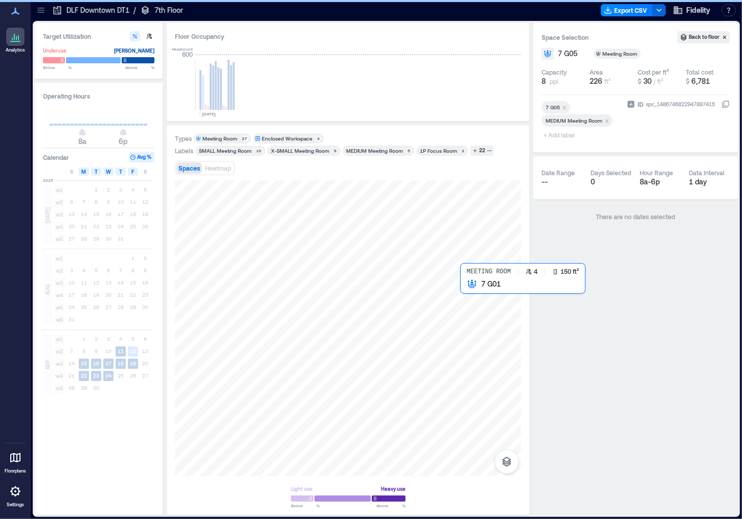
click at [465, 293] on div at bounding box center [348, 328] width 346 height 296
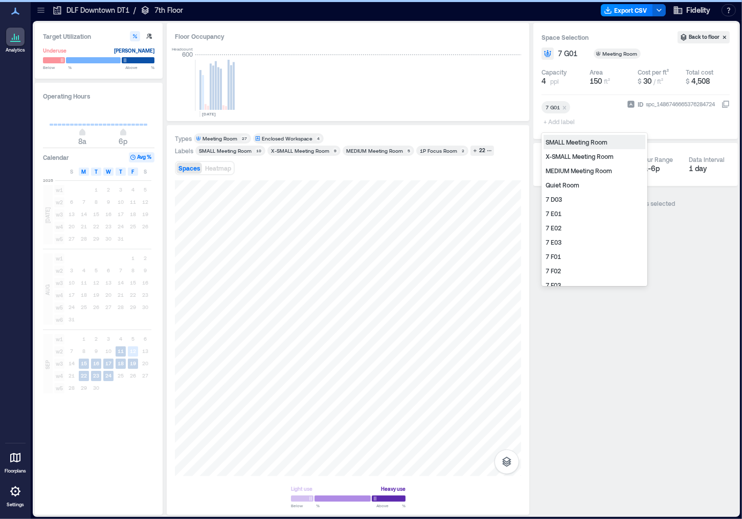
click at [558, 119] on span "+ Add label" at bounding box center [559, 122] width 37 height 14
click at [569, 142] on div "SMALL Meeting Room​" at bounding box center [595, 142] width 102 height 14
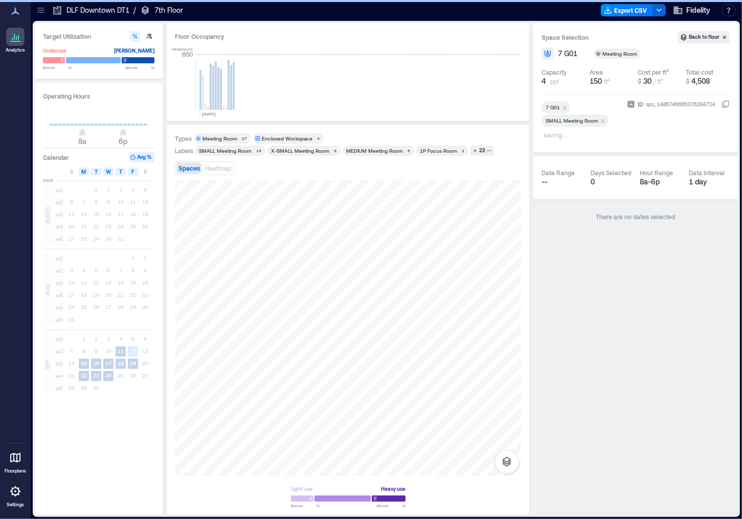
click at [628, 283] on div "Space Selection Back to floor 7 G01 Meeting Room Capacity 4 ppl Area 150 ft² Co…" at bounding box center [635, 269] width 205 height 492
click at [474, 295] on div at bounding box center [348, 328] width 346 height 296
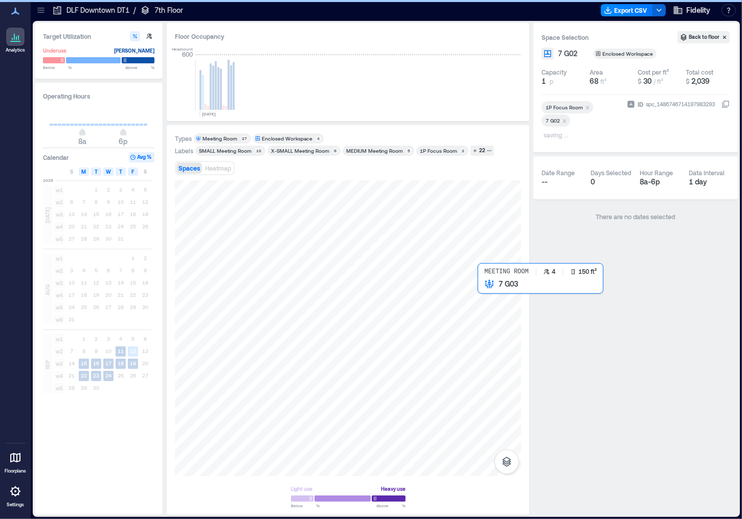
drag, startPoint x: 527, startPoint y: 297, endPoint x: 488, endPoint y: 293, distance: 39.5
click at [488, 293] on div at bounding box center [348, 328] width 346 height 296
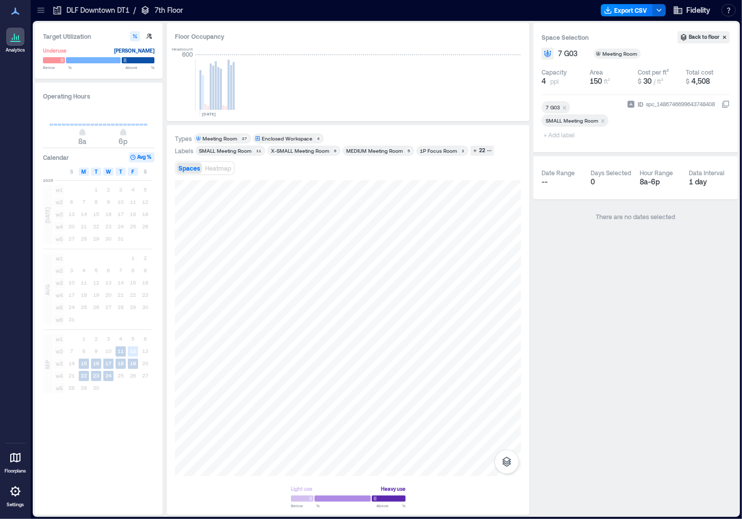
drag, startPoint x: 588, startPoint y: 293, endPoint x: 646, endPoint y: 366, distance: 93.2
click at [628, 323] on div "Space Selection Back to floor 7 G03 Meeting Room Capacity 4 ppl Area 150 ft² Co…" at bounding box center [635, 269] width 205 height 492
click at [361, 313] on div at bounding box center [348, 328] width 346 height 296
click at [365, 292] on div at bounding box center [348, 328] width 346 height 296
drag, startPoint x: 525, startPoint y: 290, endPoint x: 368, endPoint y: 267, distance: 158.6
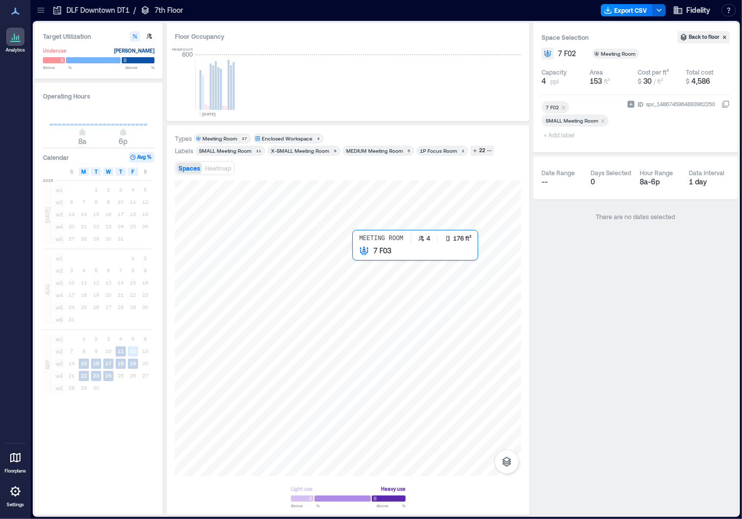
click at [368, 267] on div at bounding box center [348, 328] width 346 height 296
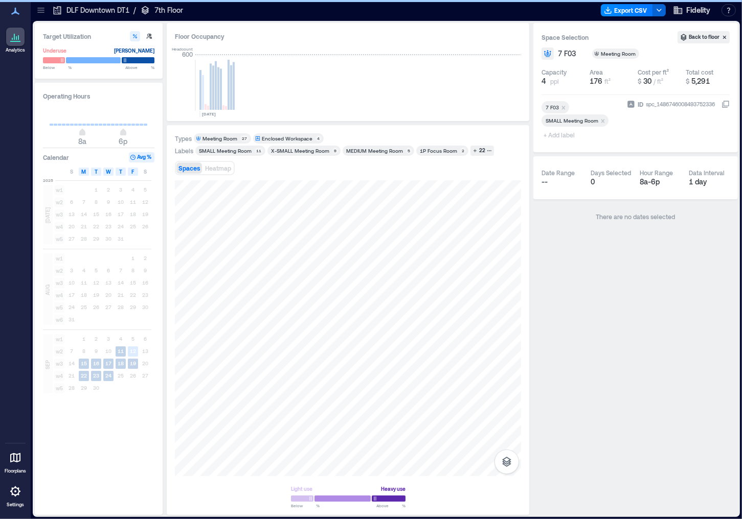
click at [493, 170] on div "Types Meeting Room 27 Enclosed Workspace 4 Labels SMALL Meeting Room​ 11 X-SMAL…" at bounding box center [348, 320] width 346 height 374
click at [314, 269] on div at bounding box center [348, 328] width 346 height 296
drag, startPoint x: 318, startPoint y: 263, endPoint x: 321, endPoint y: 256, distance: 8.0
click at [321, 256] on div at bounding box center [348, 328] width 346 height 296
click at [313, 244] on div at bounding box center [348, 328] width 346 height 296
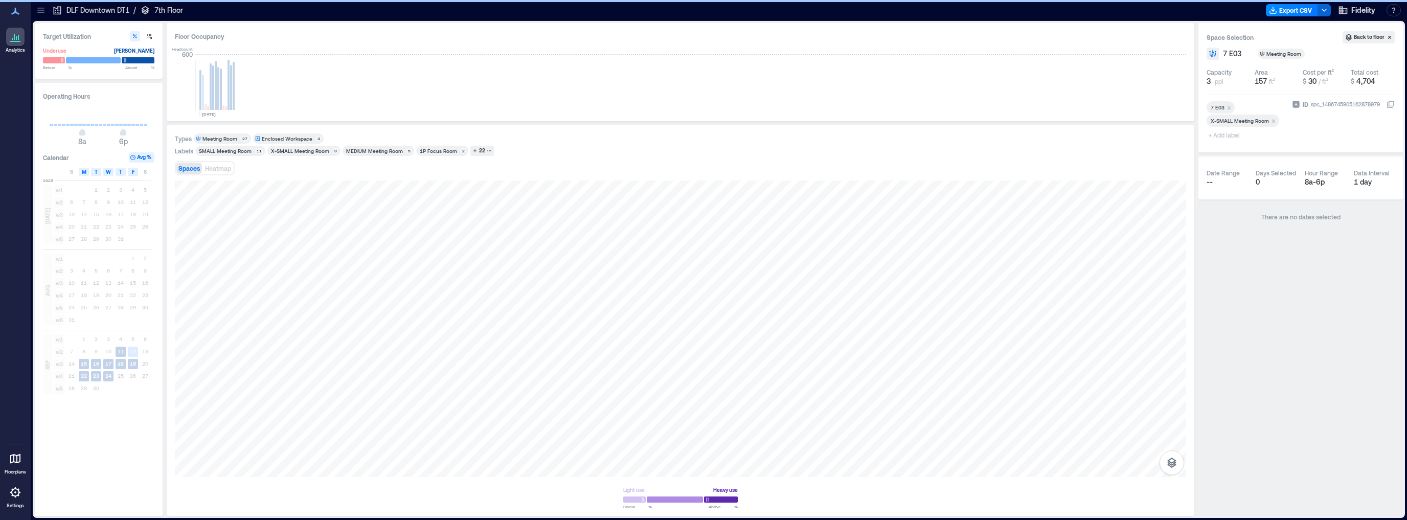
click at [38, 7] on icon at bounding box center [41, 10] width 10 height 10
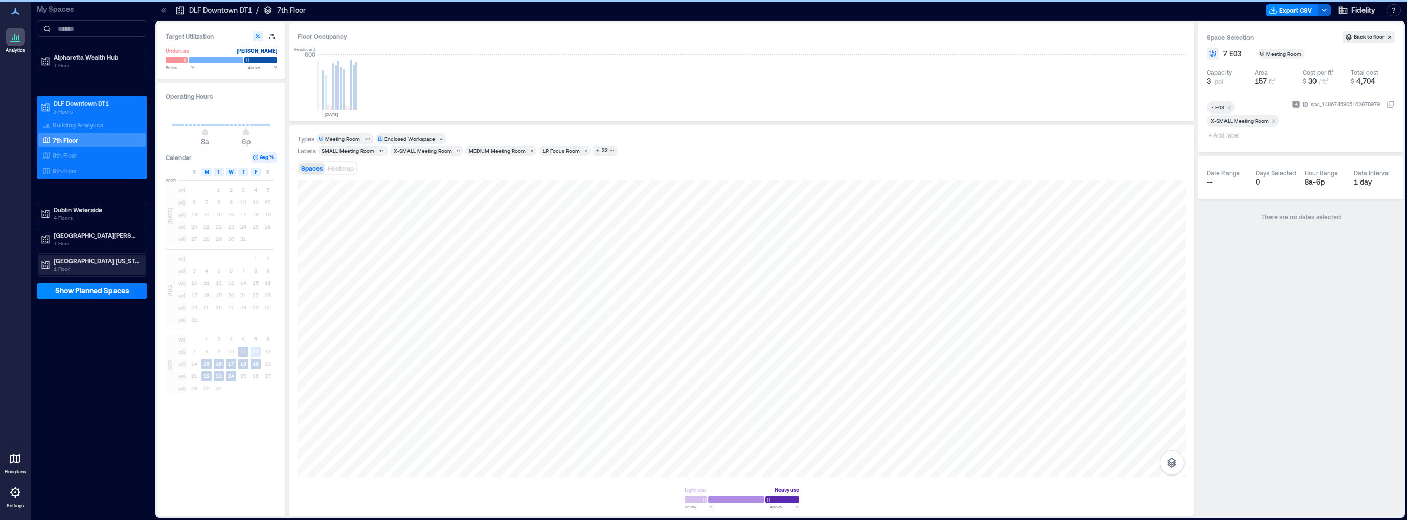
click at [76, 266] on p "1 Floor" at bounding box center [97, 269] width 86 height 8
click at [76, 299] on p "Westlake - 2nd Floor" at bounding box center [82, 297] width 58 height 8
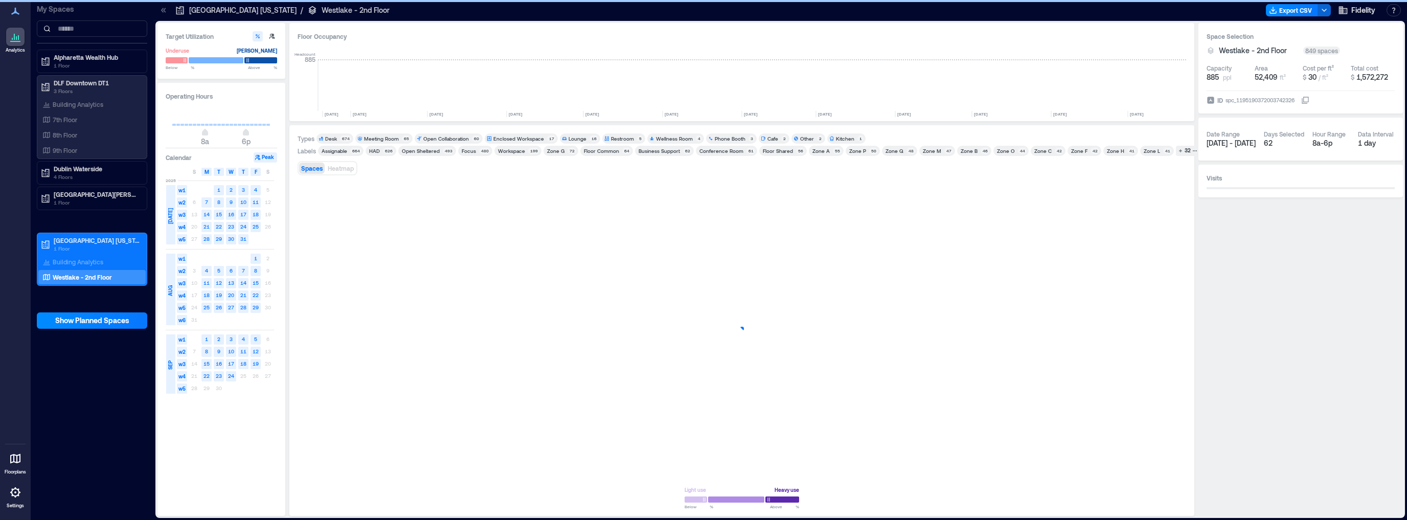
scroll to position [0, 1096]
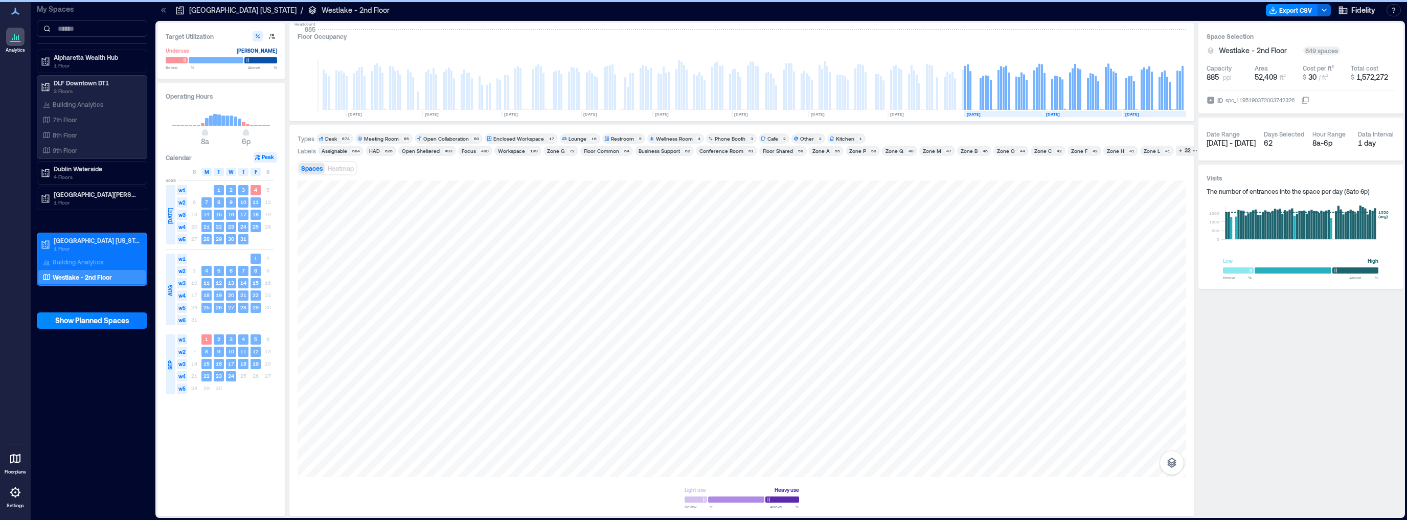
click at [628, 151] on div "Zone A" at bounding box center [820, 150] width 17 height 7
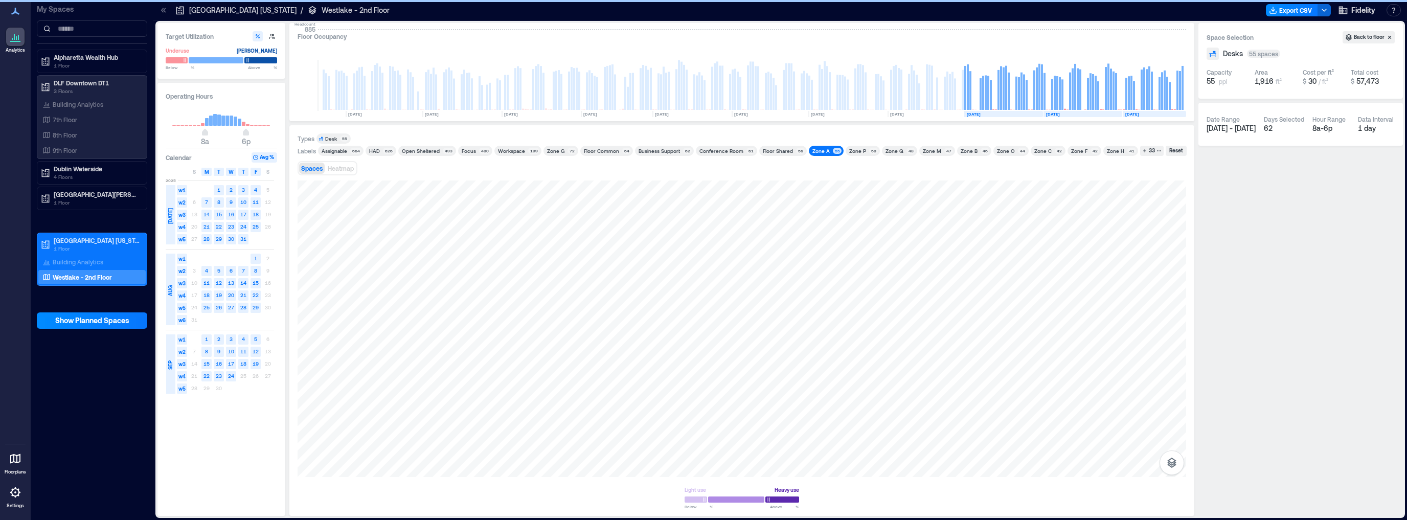
click at [628, 148] on div "Zone P" at bounding box center [857, 150] width 17 height 7
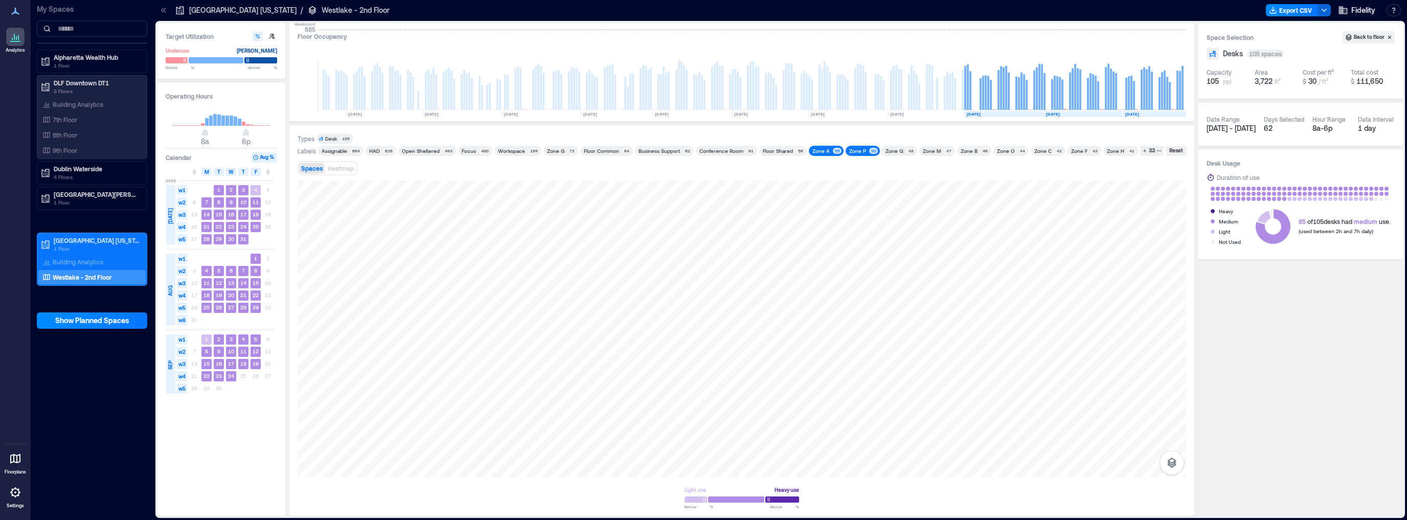
click at [628, 151] on div "Zone A" at bounding box center [820, 150] width 17 height 7
click at [628, 151] on div "Zone P" at bounding box center [857, 150] width 17 height 7
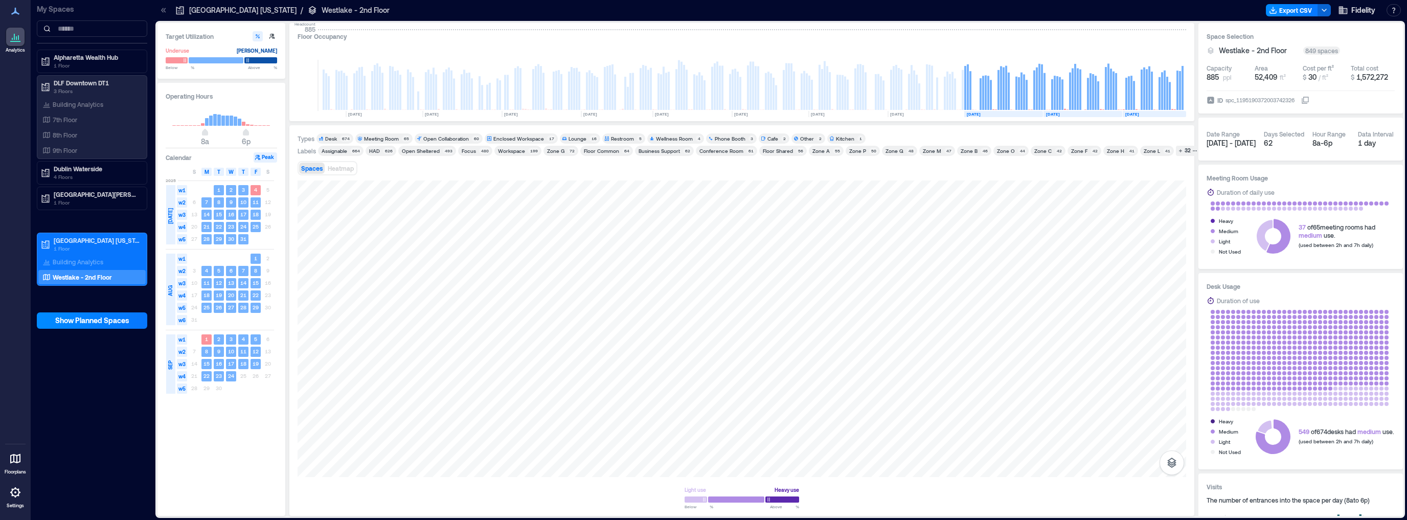
click at [628, 151] on div "Zone Q" at bounding box center [895, 150] width 18 height 7
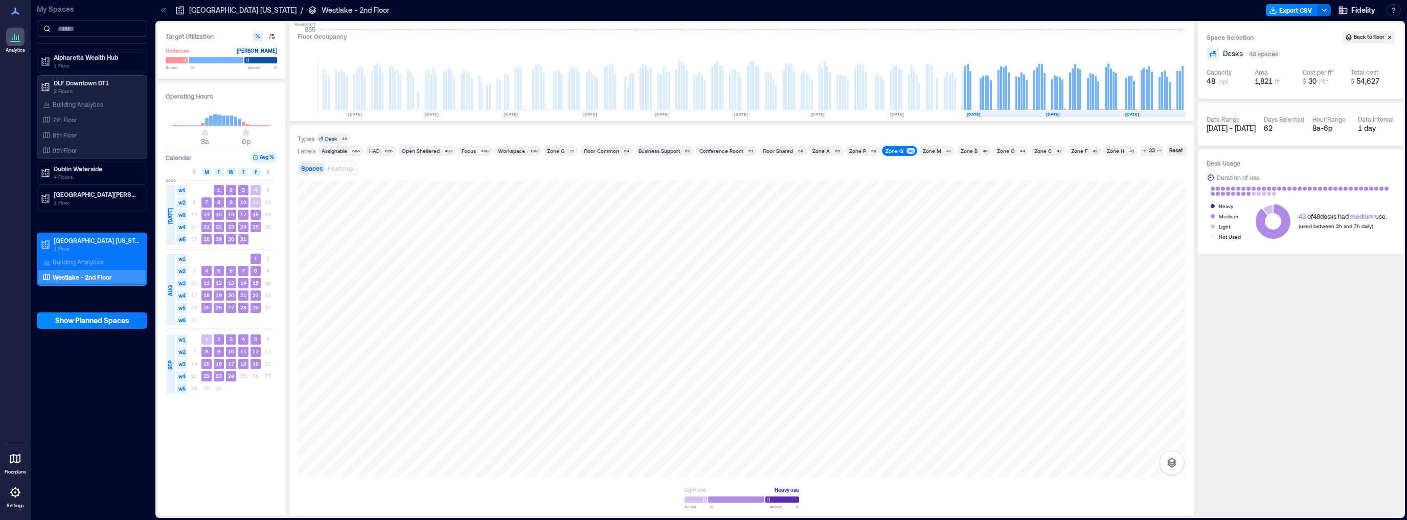
click at [628, 151] on div "Zone Q" at bounding box center [895, 150] width 18 height 7
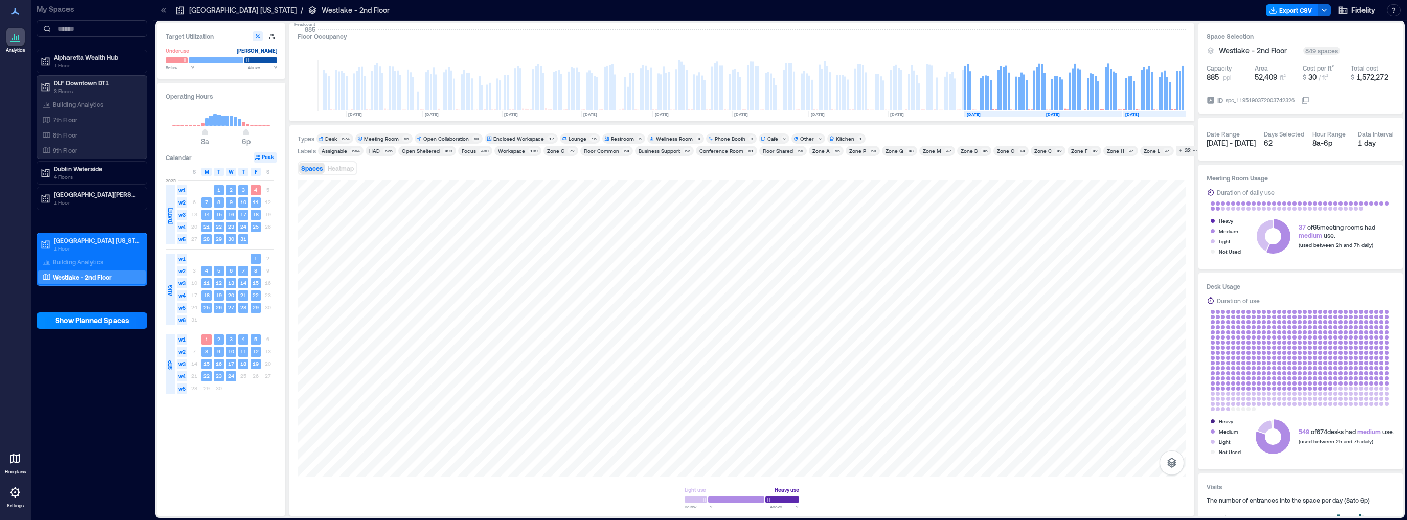
click at [582, 137] on div "Lounge" at bounding box center [578, 138] width 18 height 7
